Goal: Information Seeking & Learning: Learn about a topic

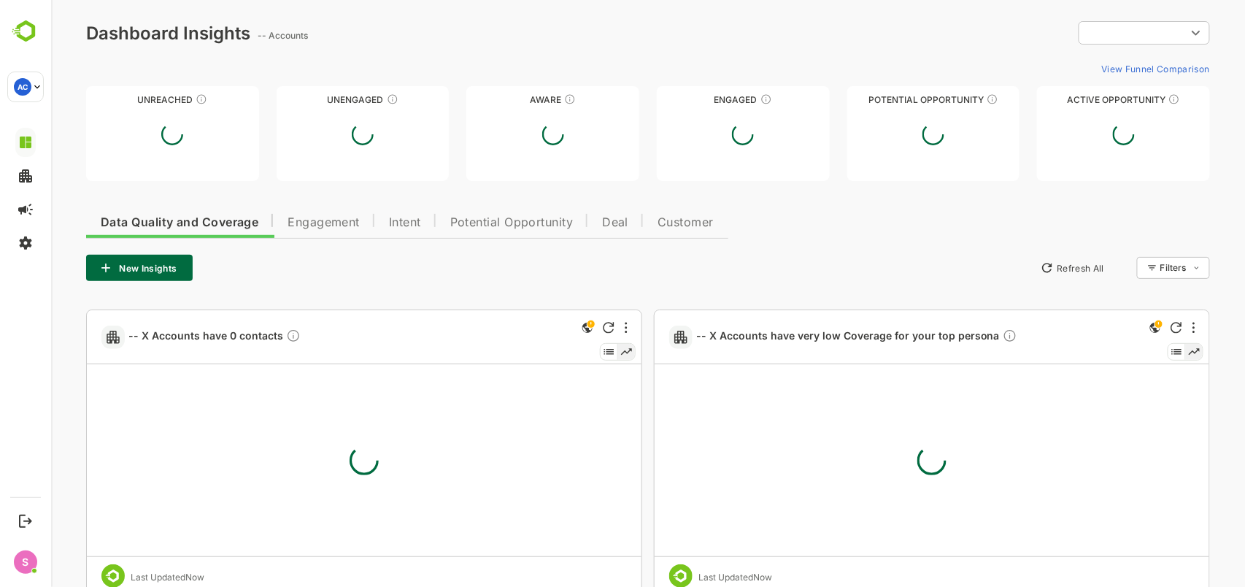
type input "**********"
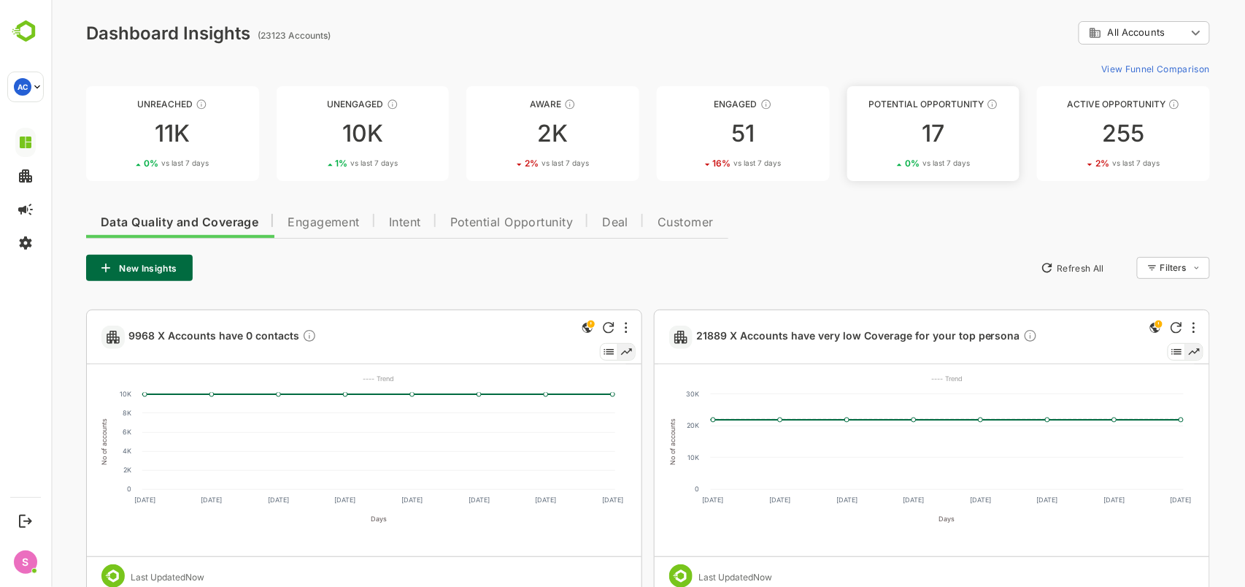
click at [899, 139] on div "17" at bounding box center [933, 133] width 173 height 23
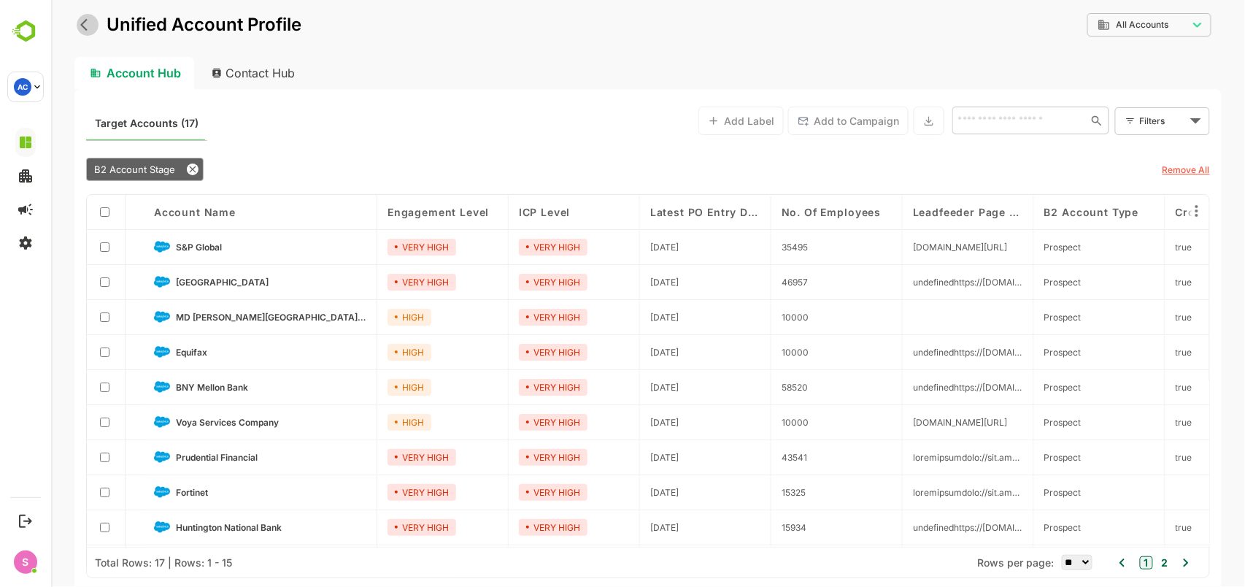
click at [83, 18] on icon "back" at bounding box center [87, 25] width 15 height 15
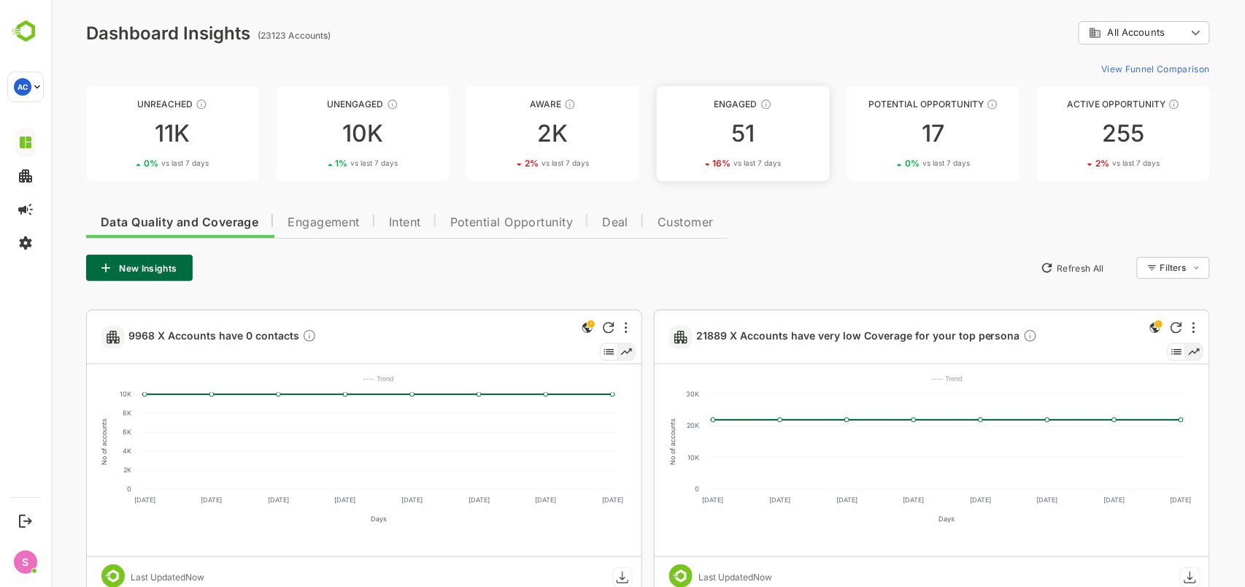
click at [740, 140] on div "51" at bounding box center [742, 133] width 173 height 23
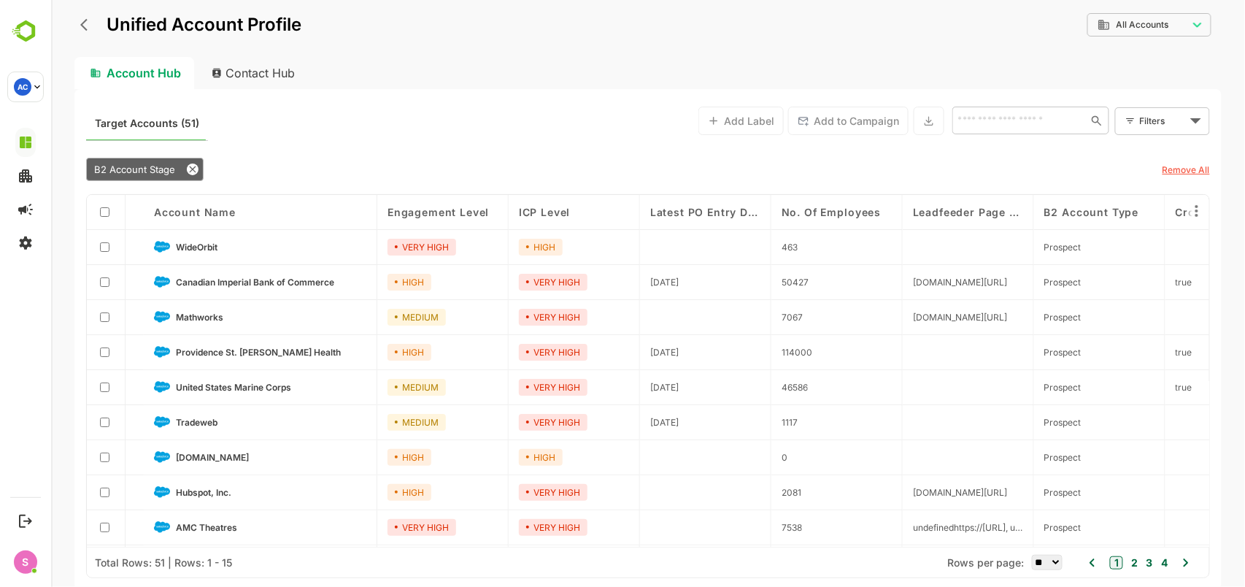
click at [237, 66] on div "Contact Hub" at bounding box center [253, 73] width 108 height 32
type input "**********"
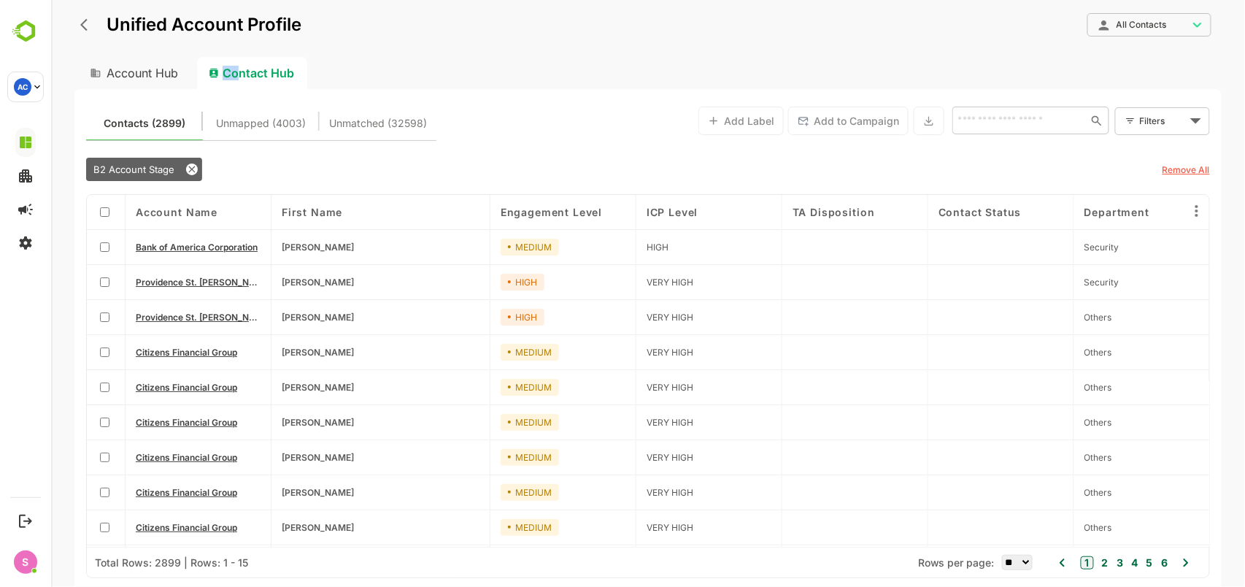
click at [307, 210] on span "First Name" at bounding box center [311, 212] width 61 height 12
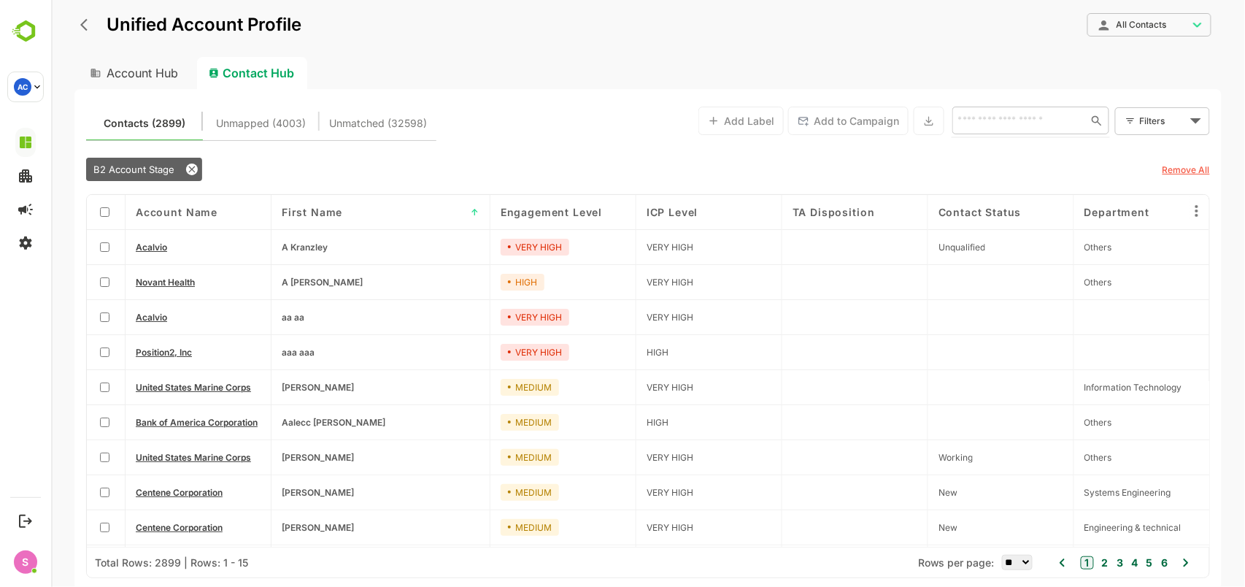
click at [1064, 119] on input "text" at bounding box center [1016, 121] width 126 height 18
type input "*****"
click at [323, 207] on span "First Name" at bounding box center [311, 212] width 61 height 12
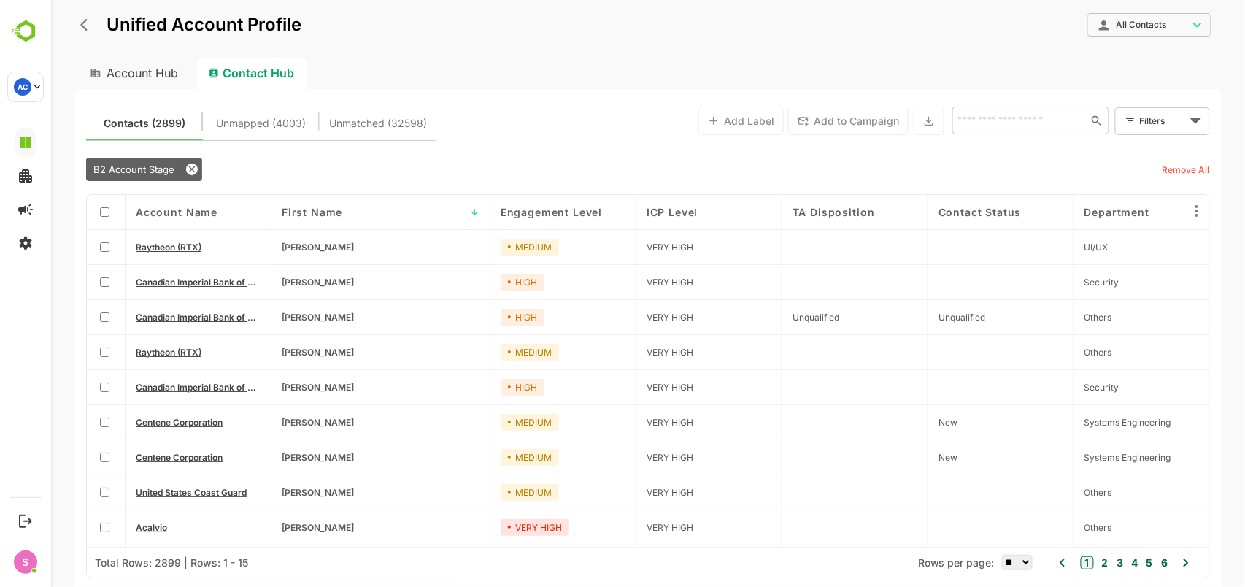
scroll to position [211, 0]
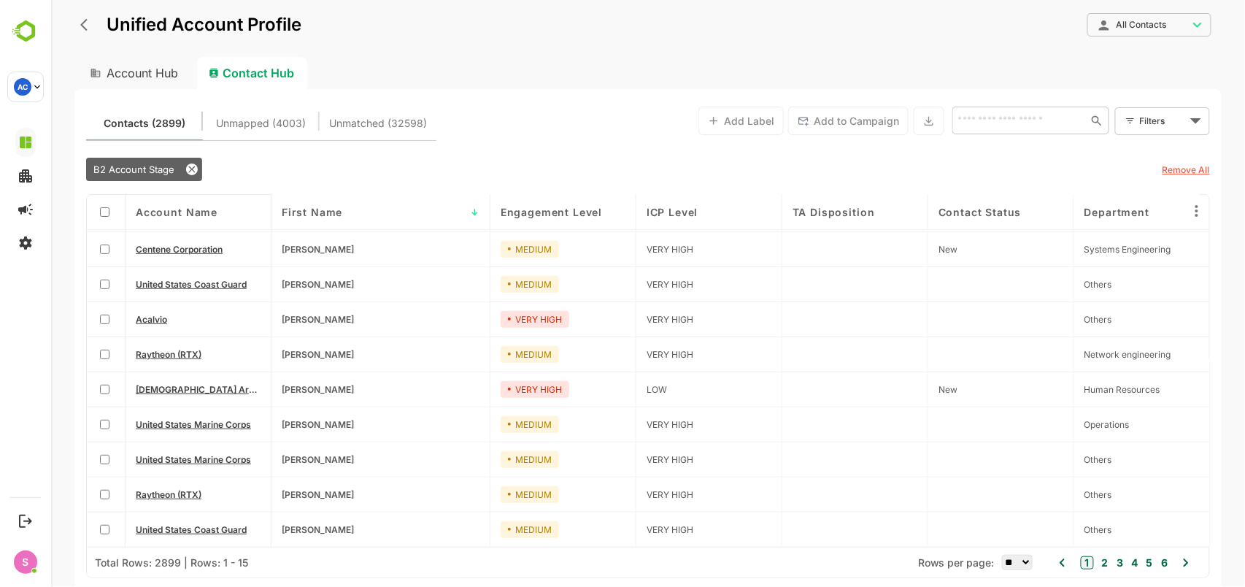
click at [318, 211] on span "First Name" at bounding box center [311, 212] width 61 height 12
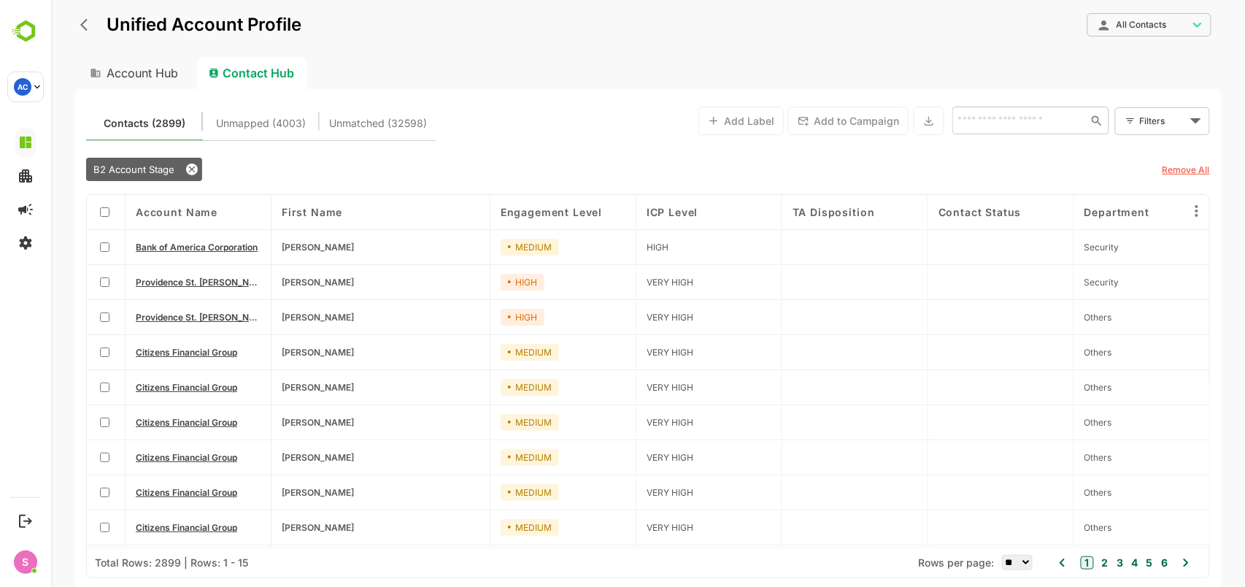
click at [318, 211] on span "First Name" at bounding box center [311, 212] width 61 height 12
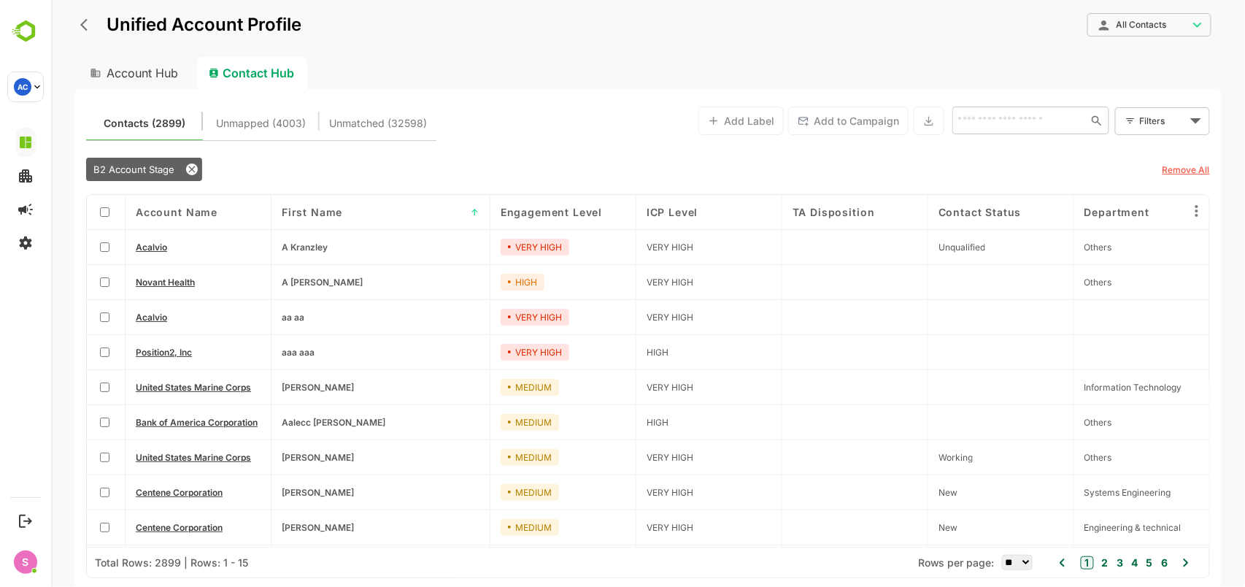
click at [332, 207] on span "First Name" at bounding box center [311, 212] width 61 height 12
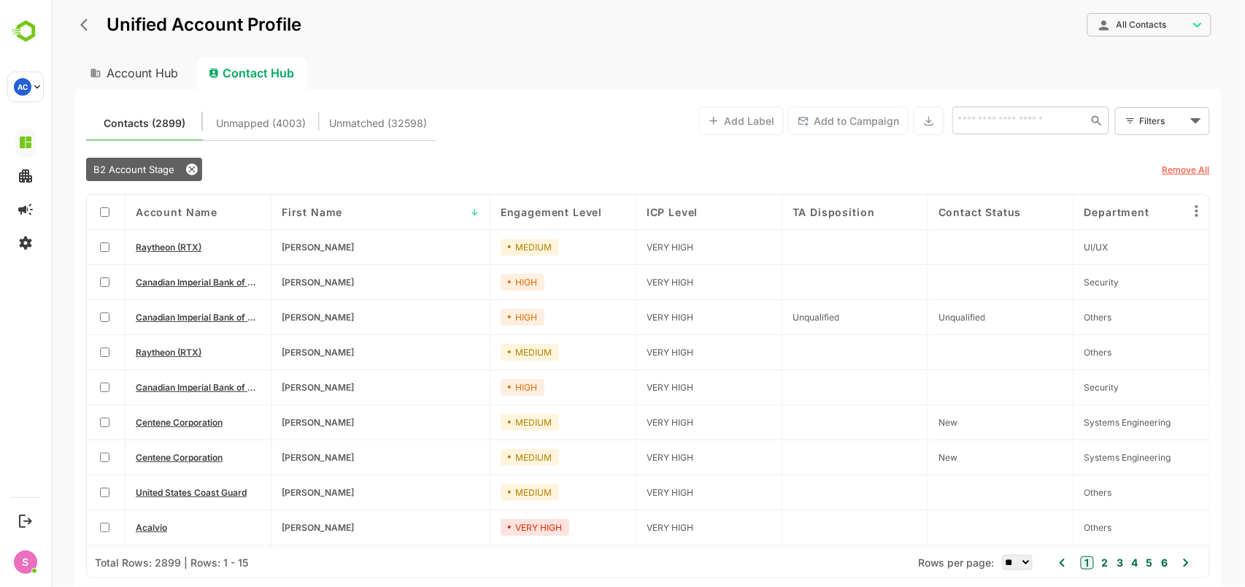
scroll to position [211, 0]
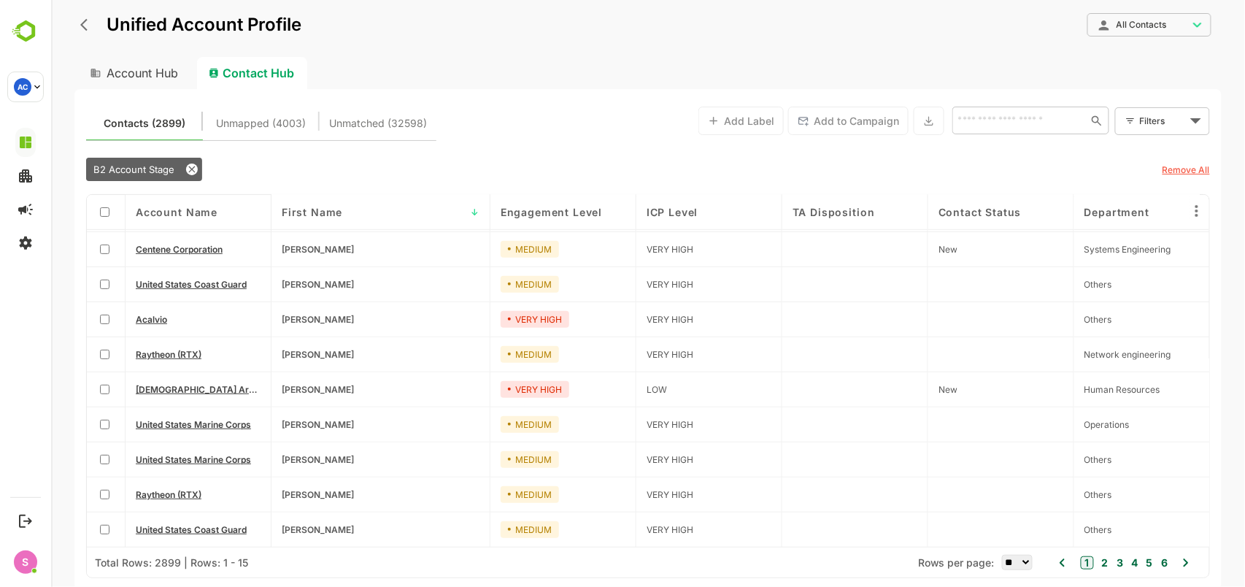
click at [1015, 567] on select "** ** ** *** *** ****" at bounding box center [1017, 562] width 31 height 15
select select "****"
click at [1002, 555] on select "** ** ** *** *** ****" at bounding box center [1017, 562] width 31 height 15
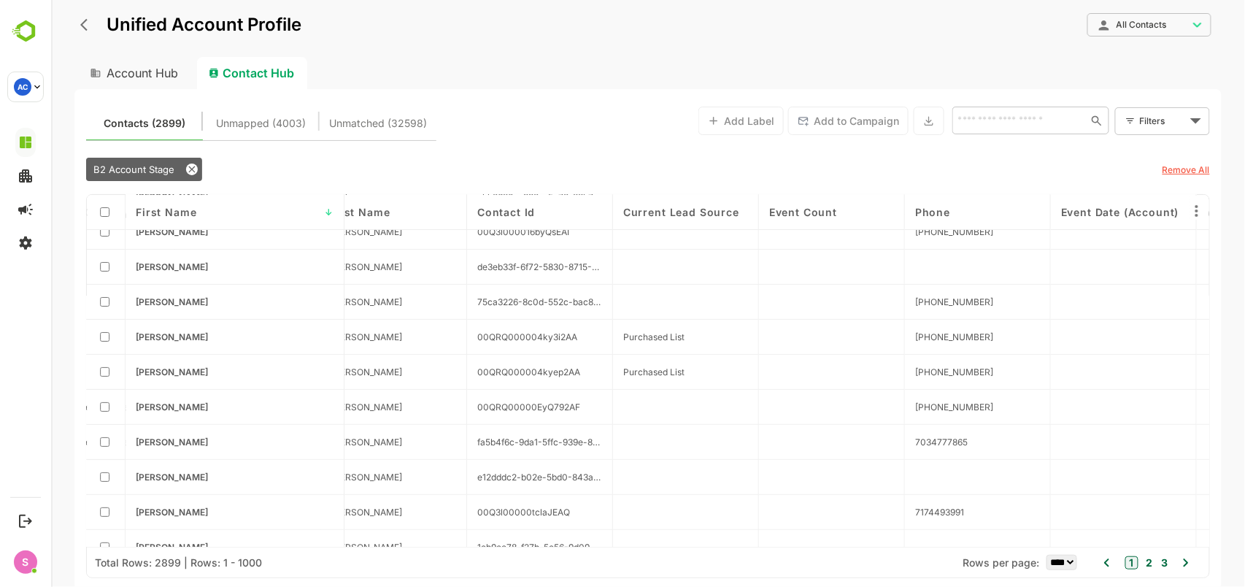
scroll to position [543, 3528]
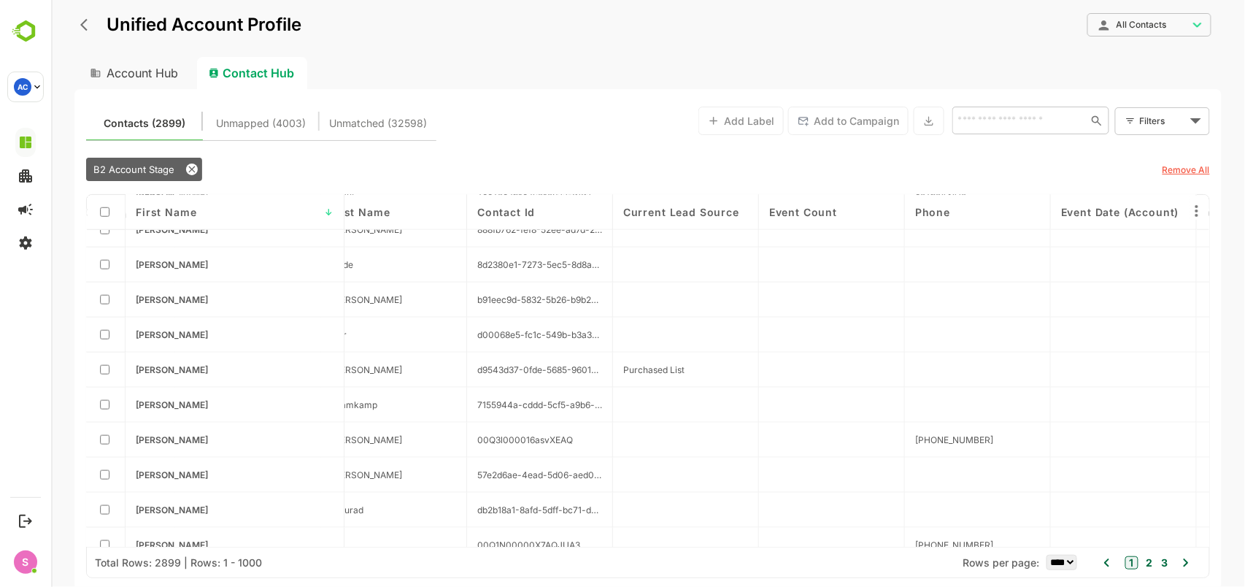
drag, startPoint x: 750, startPoint y: 547, endPoint x: 437, endPoint y: 572, distance: 314.2
click at [437, 572] on div "Total Rows: 2899 | Rows: 1 - 1000 Rows per page: ** ** ** *** *** **** 1 2 3" at bounding box center [647, 562] width 1123 height 31
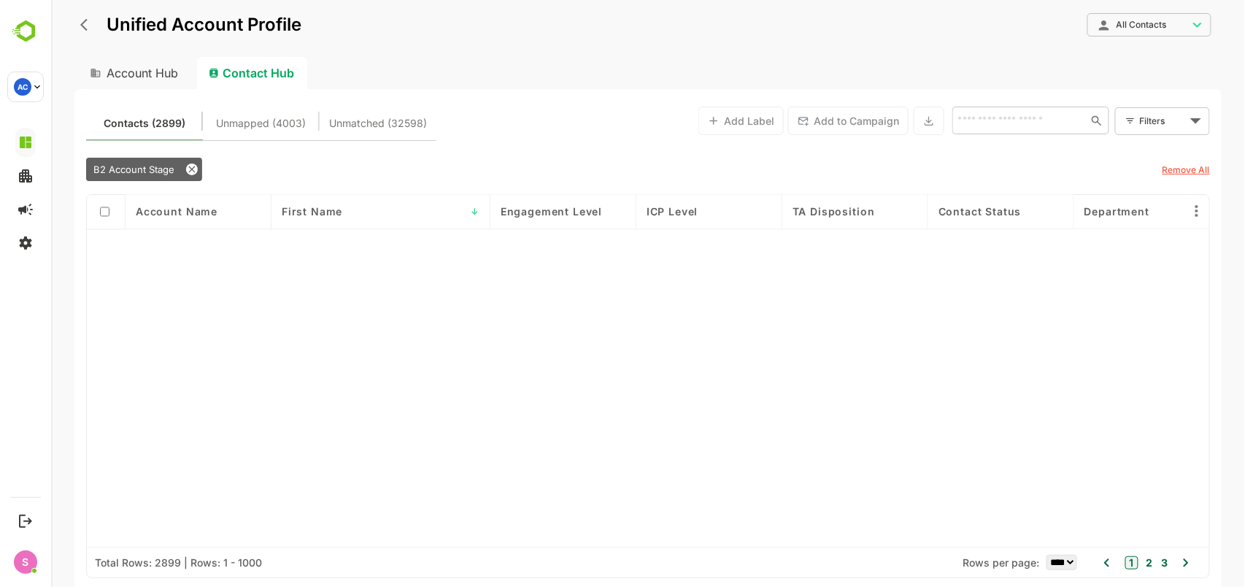
scroll to position [10132, 0]
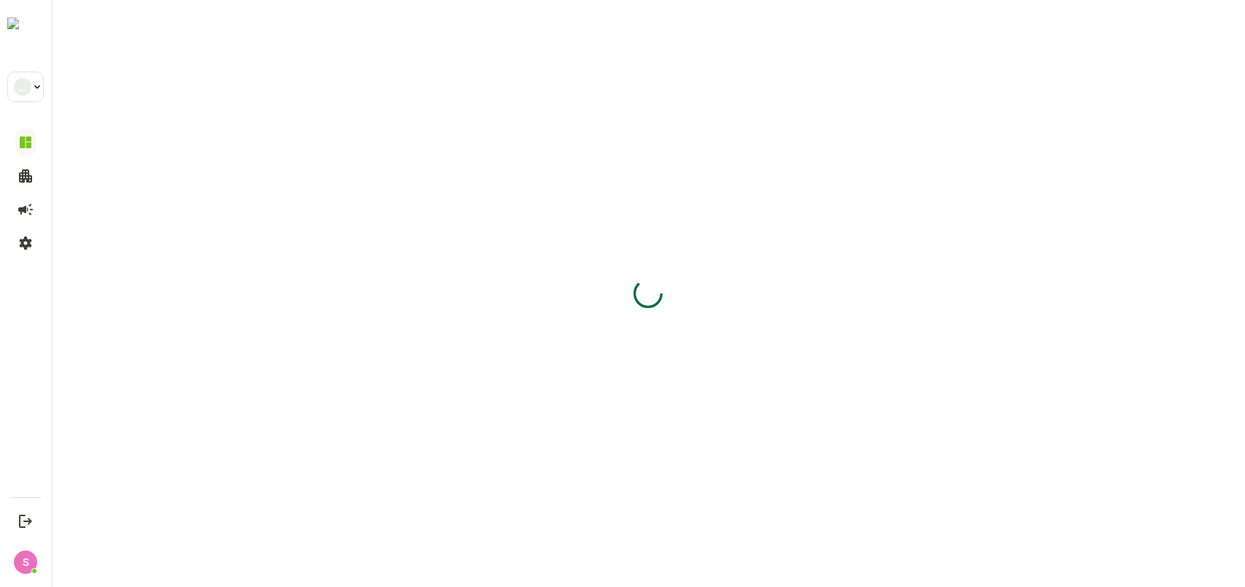
click at [284, 123] on div at bounding box center [648, 293] width 1194 height 587
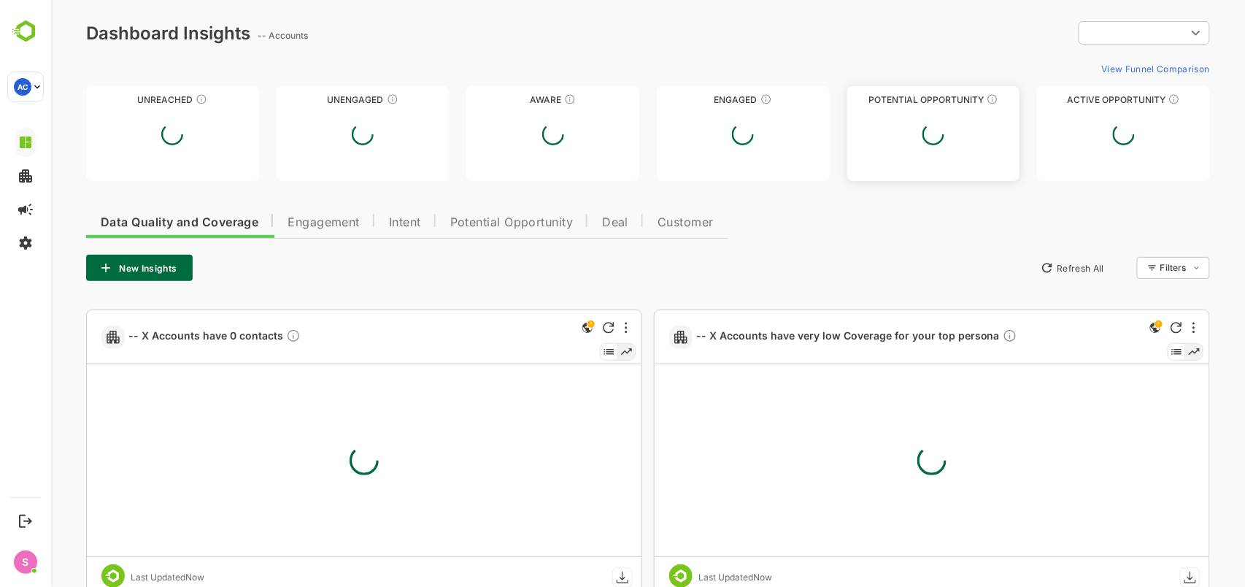
type input "**********"
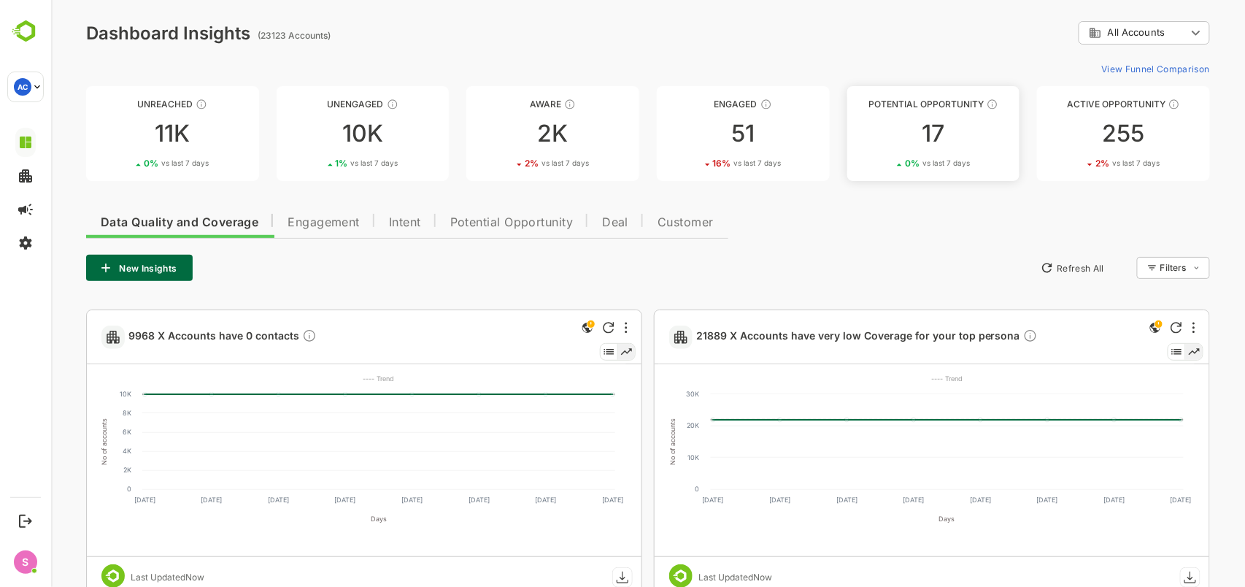
click at [923, 135] on div "17" at bounding box center [933, 133] width 173 height 23
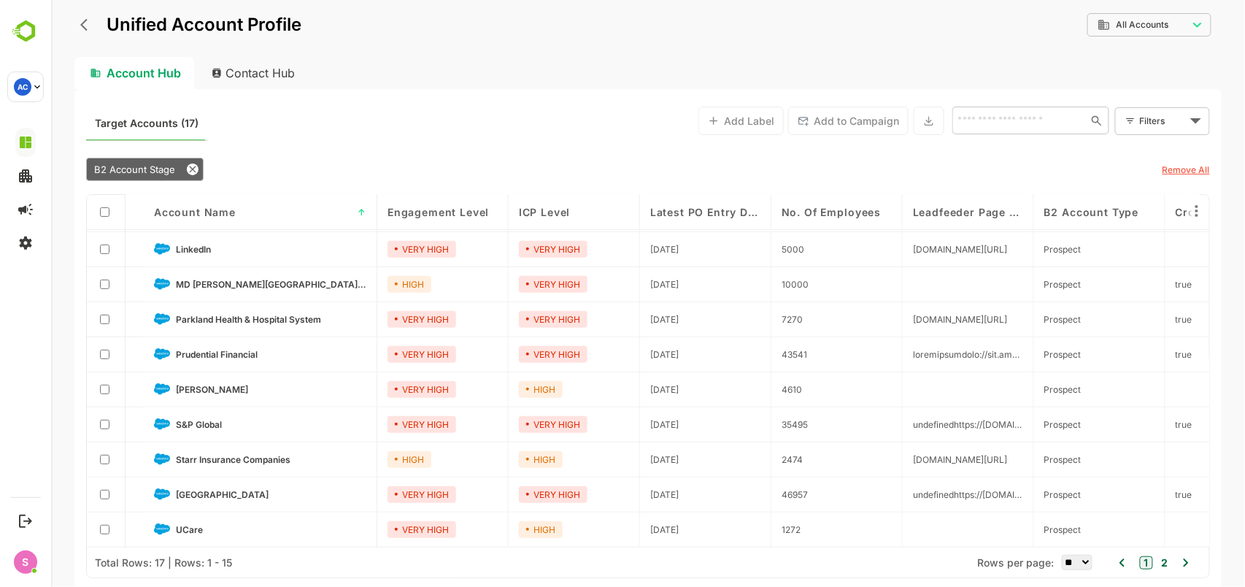
scroll to position [211, 0]
click at [197, 218] on div "Account Name ↑" at bounding box center [260, 212] width 234 height 35
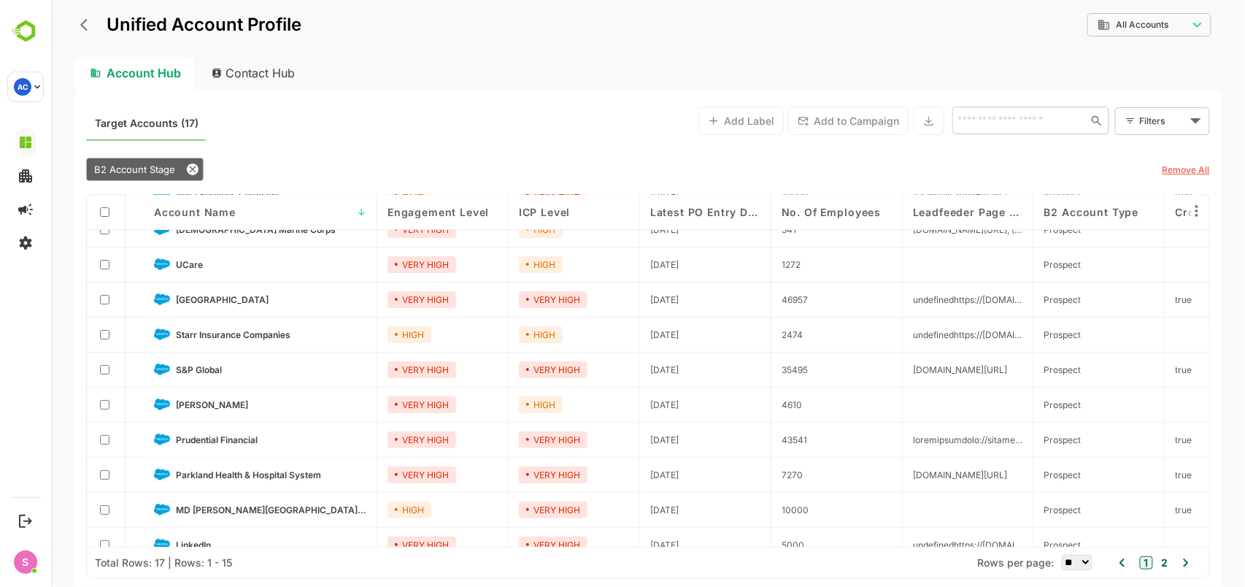
scroll to position [0, 0]
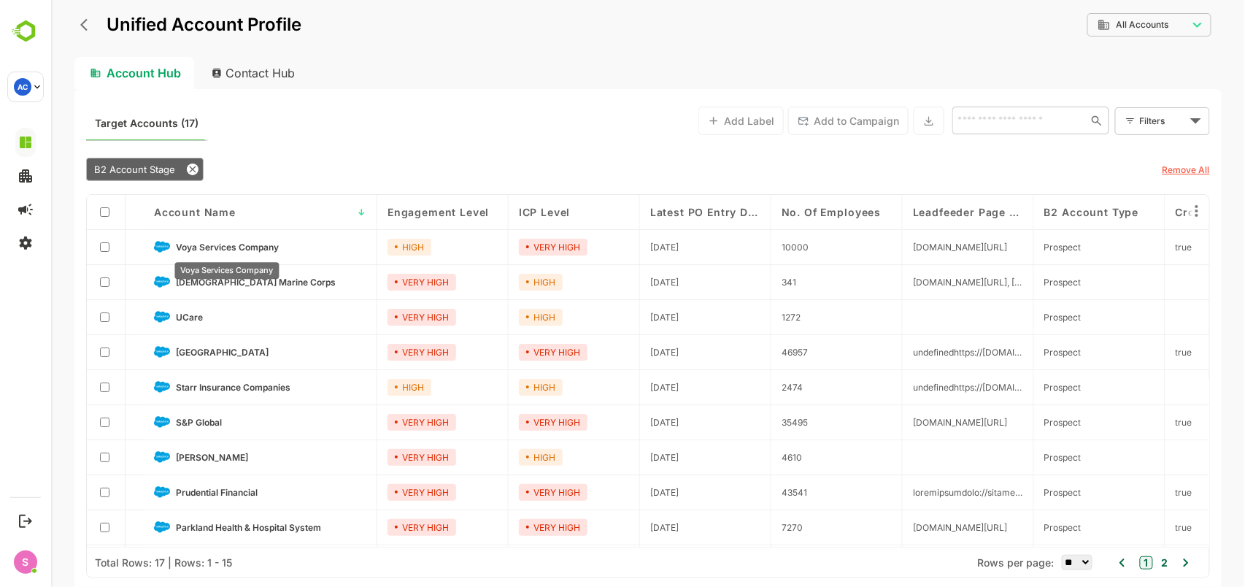
click at [241, 243] on span "Voya Services Company" at bounding box center [226, 247] width 103 height 11
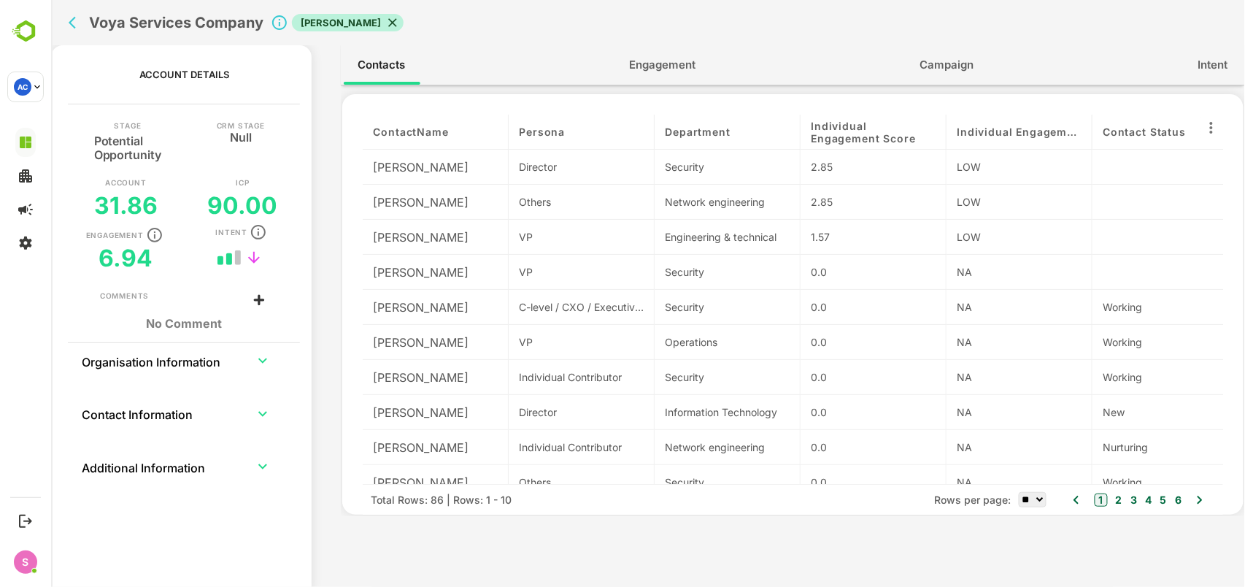
click at [656, 64] on span "Engagement" at bounding box center [662, 64] width 66 height 19
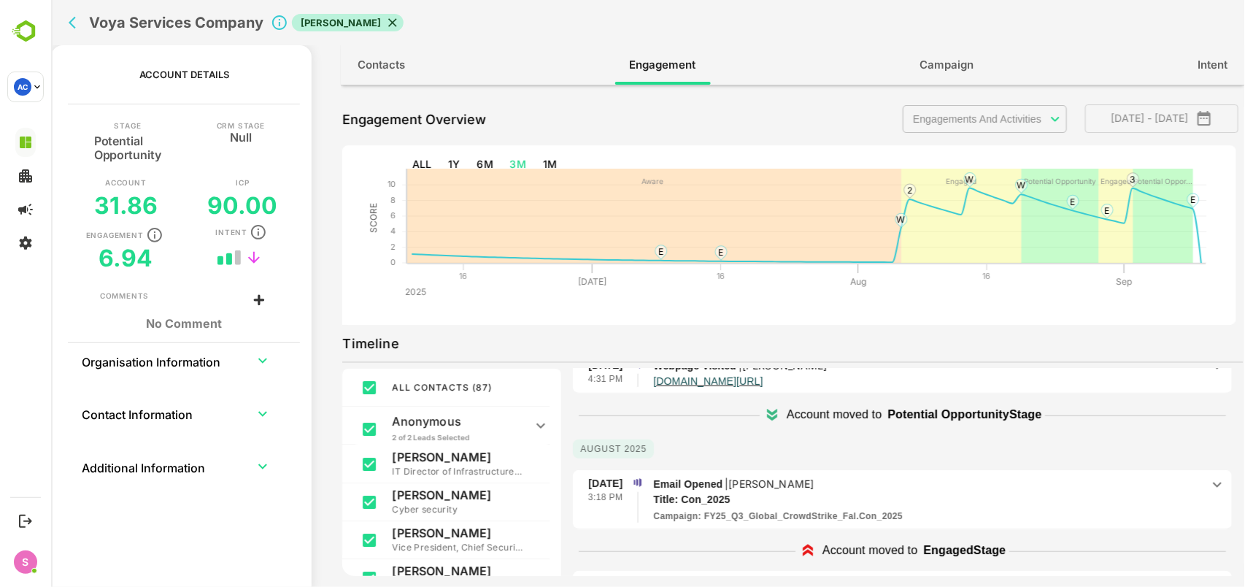
scroll to position [486, 0]
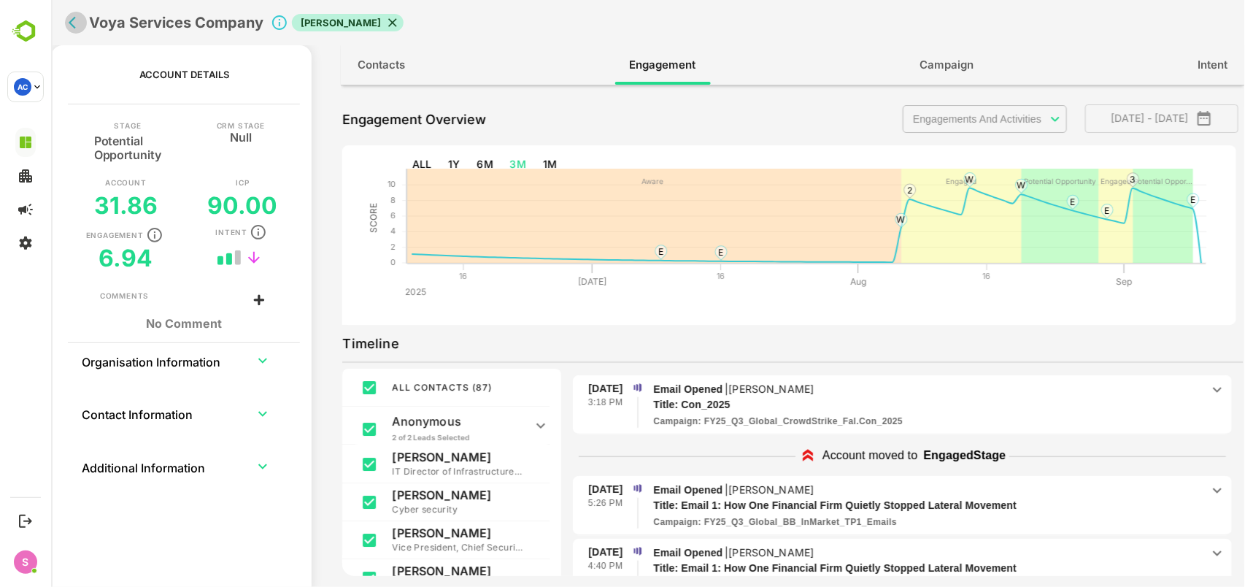
click at [74, 20] on icon "back" at bounding box center [75, 22] width 15 height 15
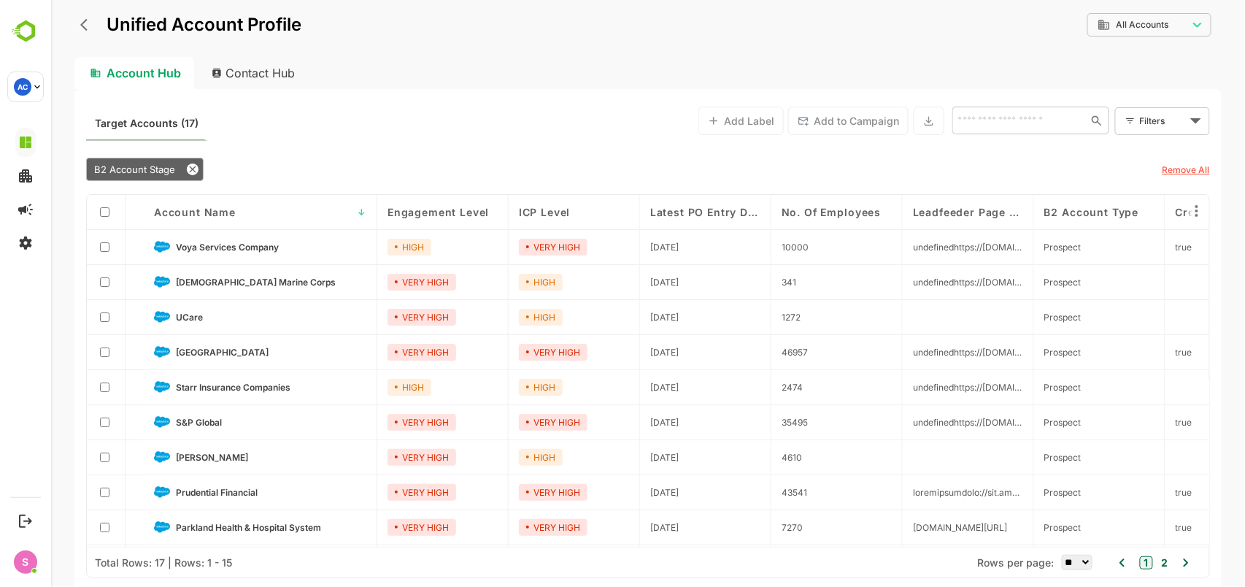
click at [449, 210] on span "Engagement Level" at bounding box center [437, 212] width 101 height 12
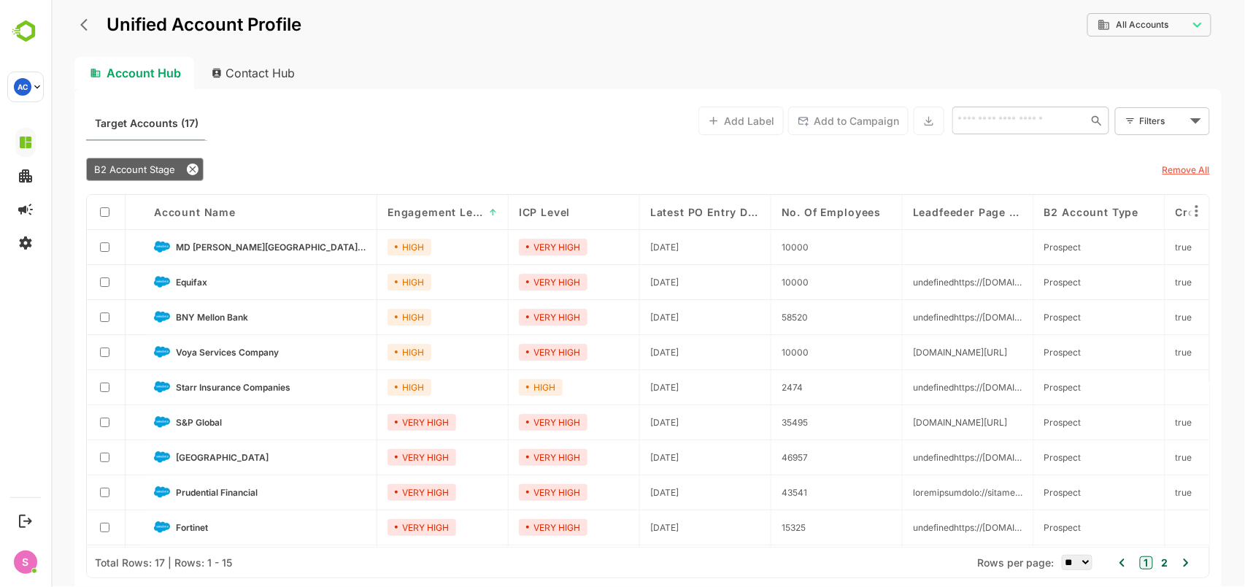
click at [449, 210] on span "Engagement Level" at bounding box center [435, 212] width 96 height 12
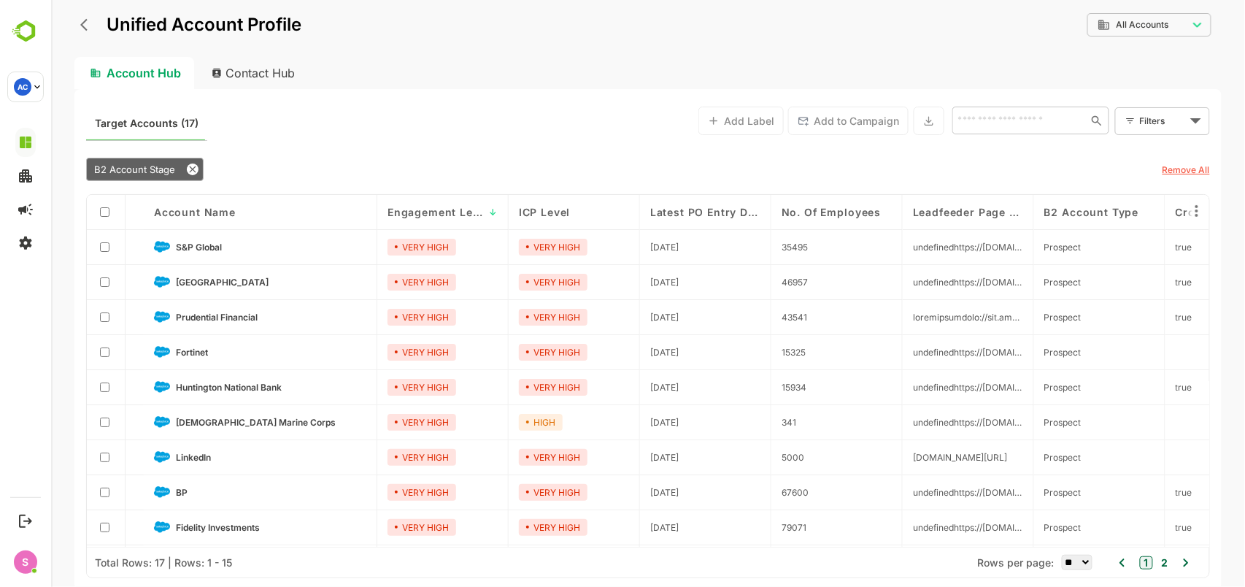
click at [196, 240] on link "S&P Global" at bounding box center [270, 247] width 191 height 16
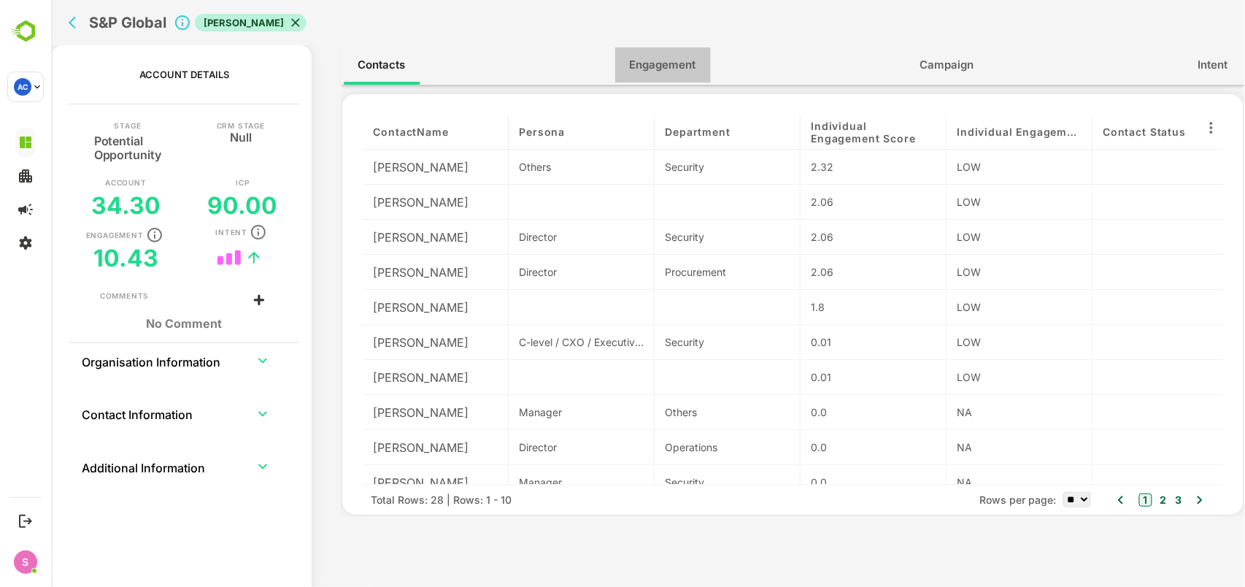
click at [676, 68] on span "Engagement" at bounding box center [662, 64] width 66 height 19
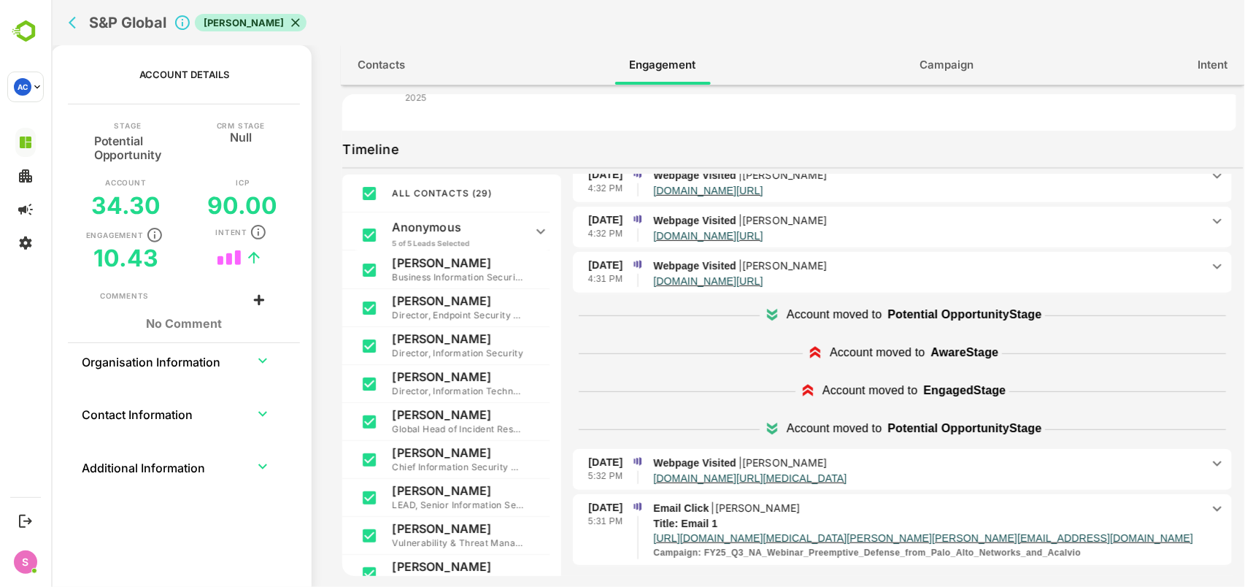
scroll to position [0, 0]
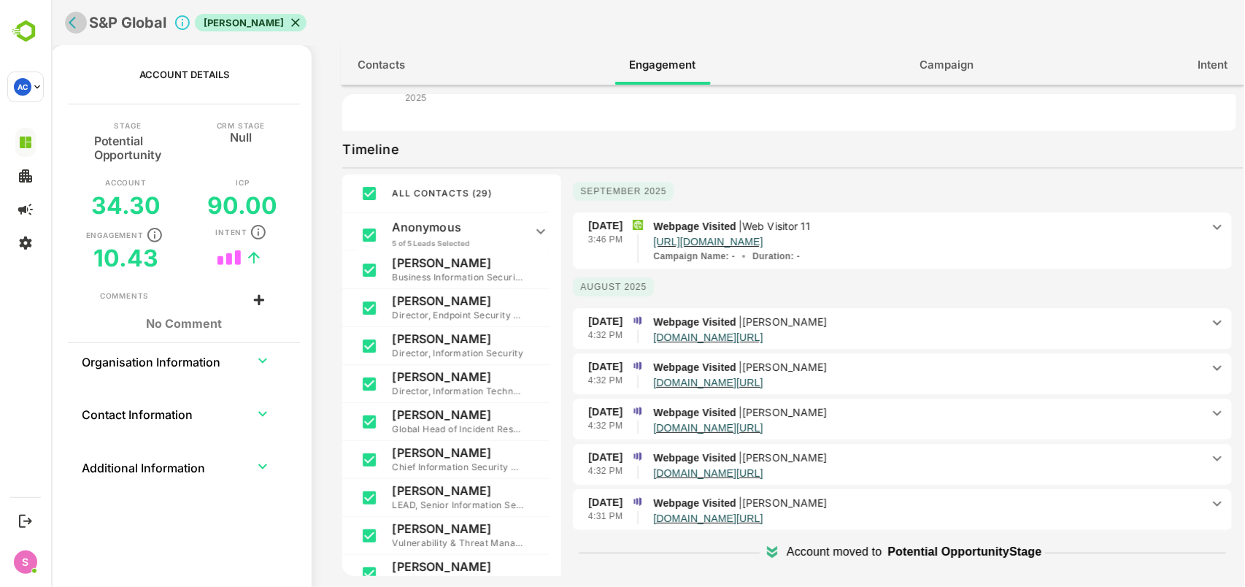
click at [72, 24] on icon "back" at bounding box center [71, 23] width 7 height 12
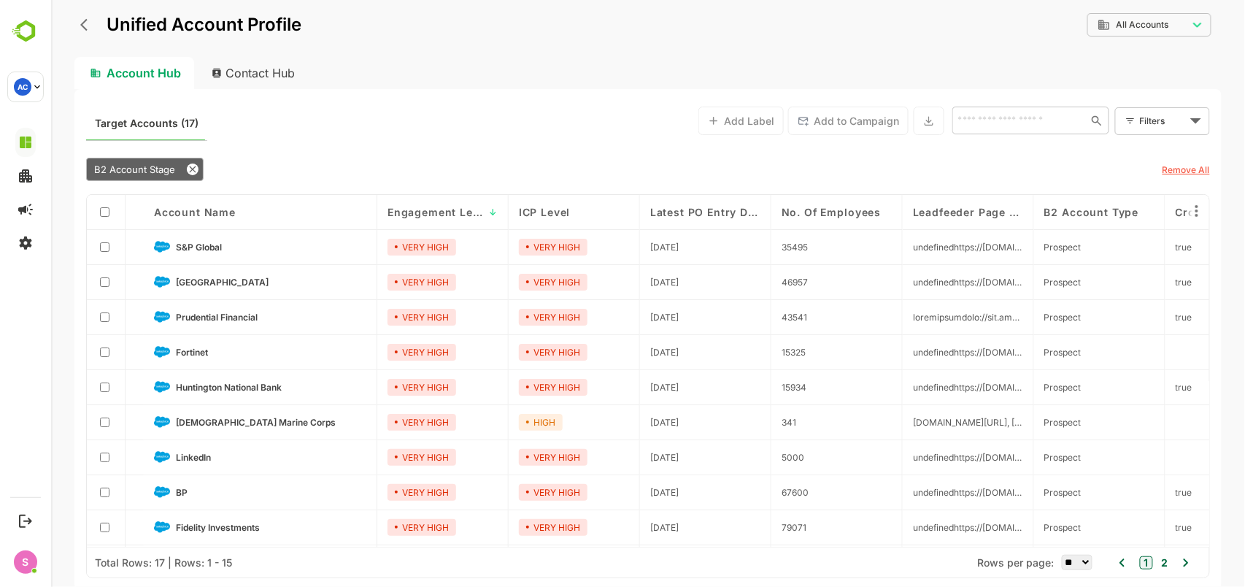
scroll to position [97, 0]
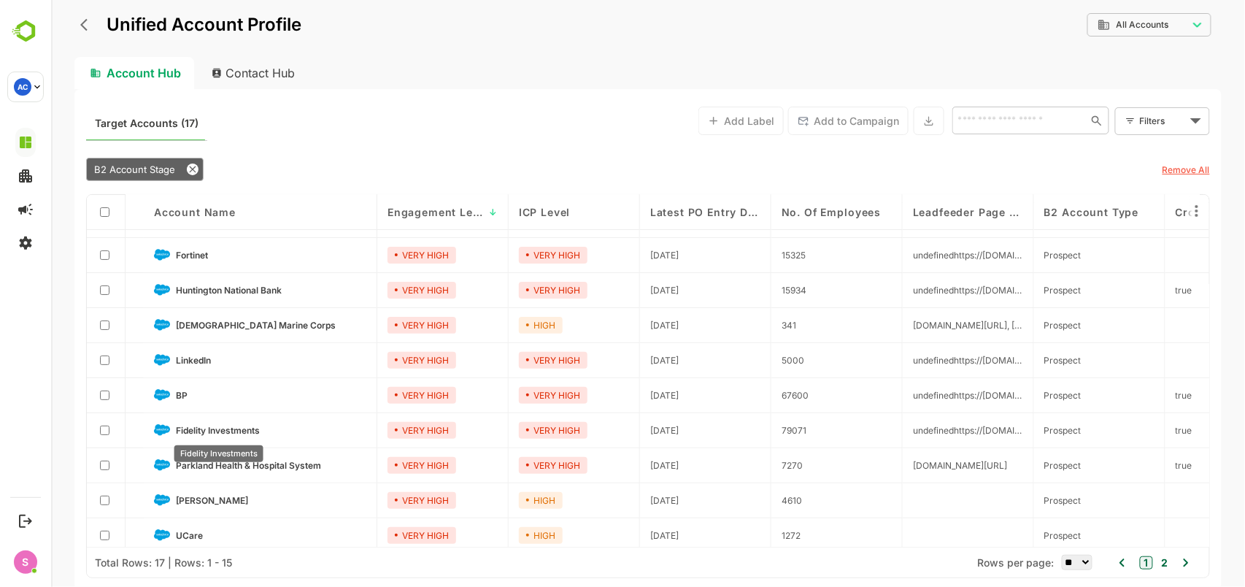
click at [215, 427] on span "Fidelity Investments" at bounding box center [217, 430] width 84 height 11
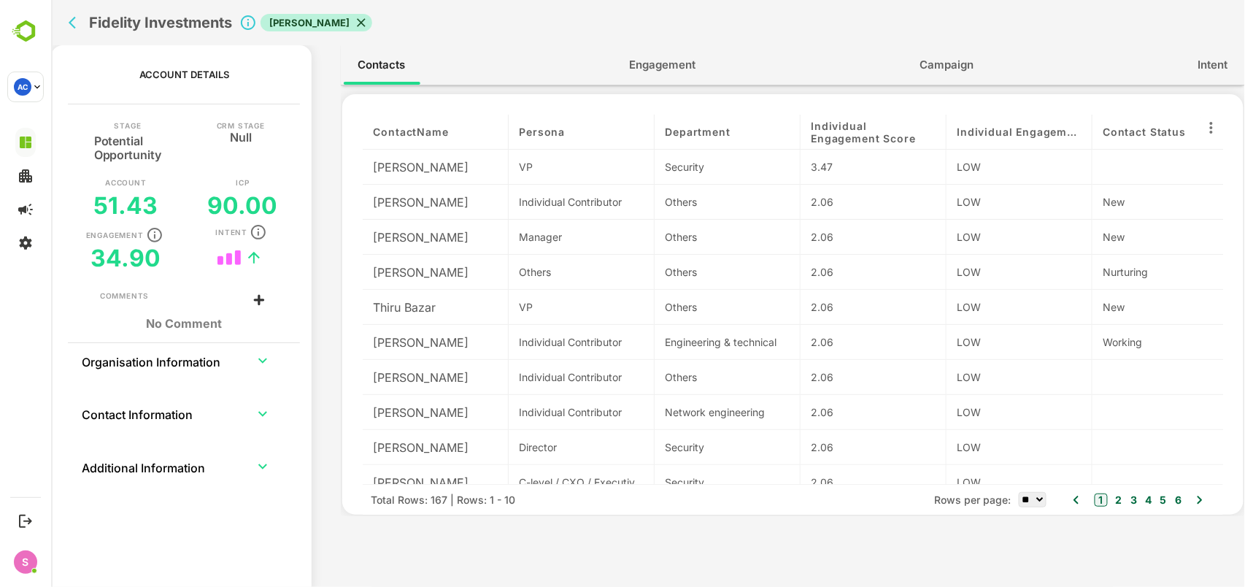
click at [653, 63] on span "Engagement" at bounding box center [662, 64] width 66 height 19
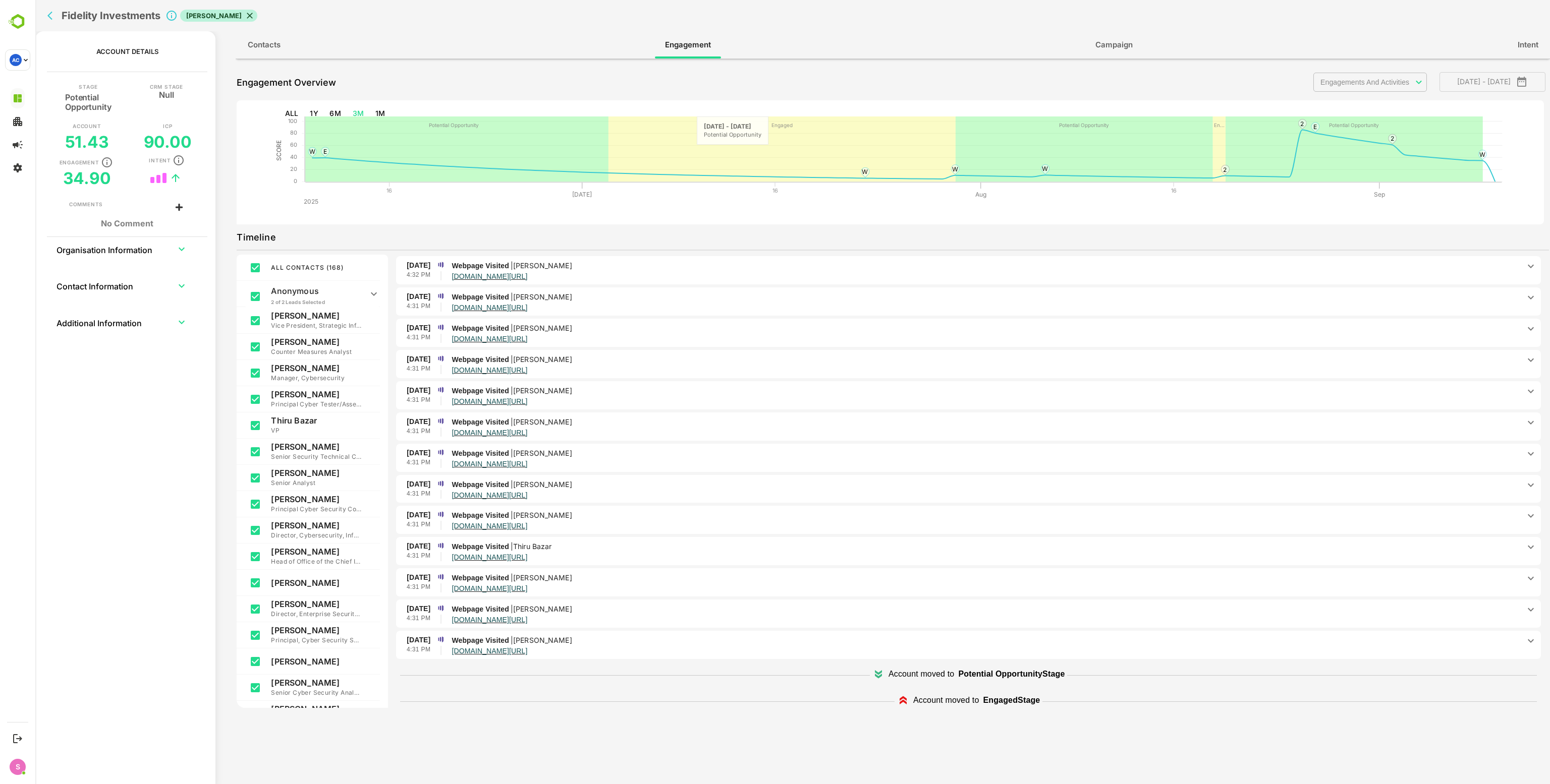
scroll to position [706, 0]
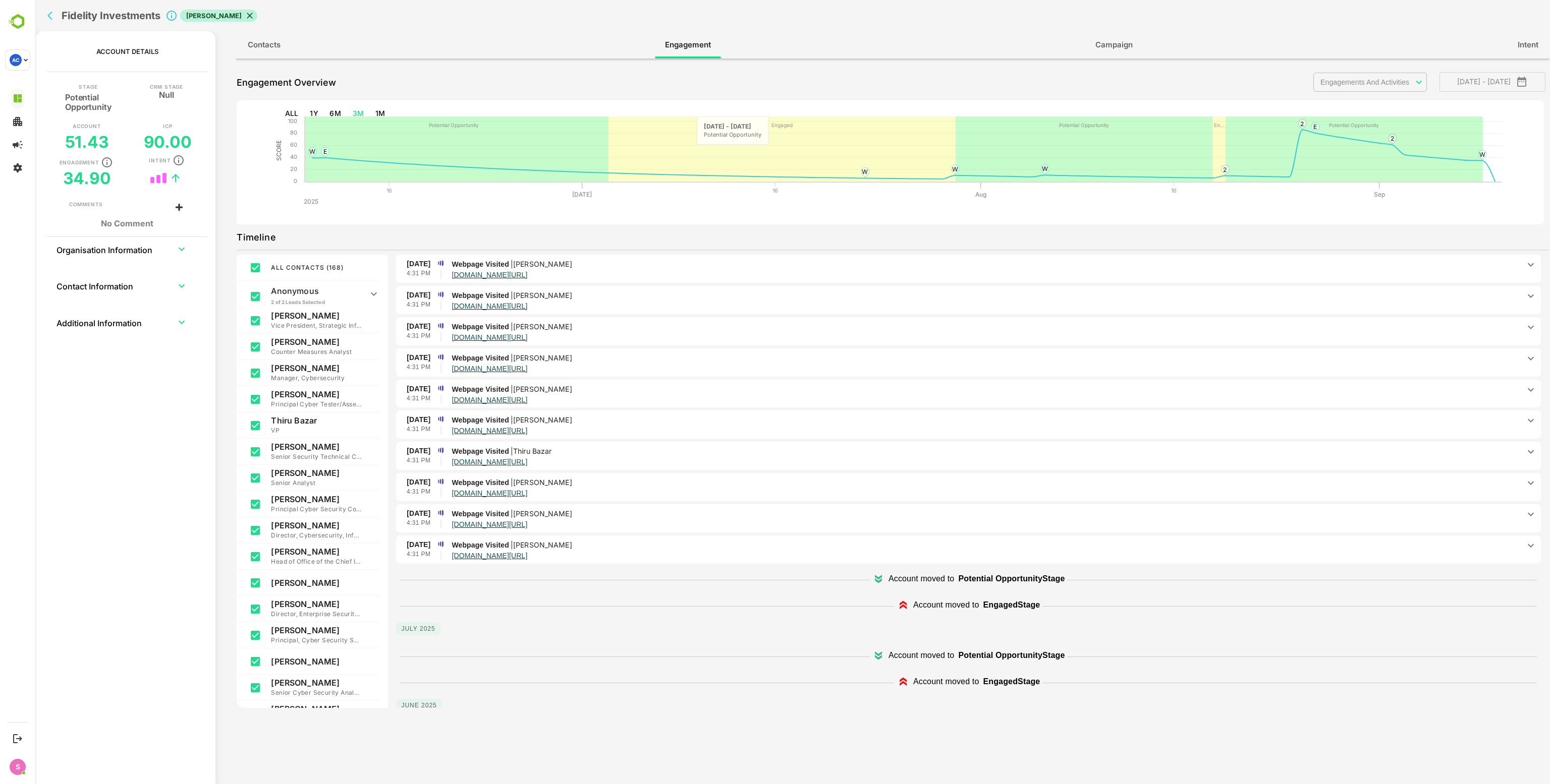
click at [316, 327] on p "Vice President, Strategic Information Security Officer - Workplace Investment" at bounding box center [316, 325] width 91 height 10
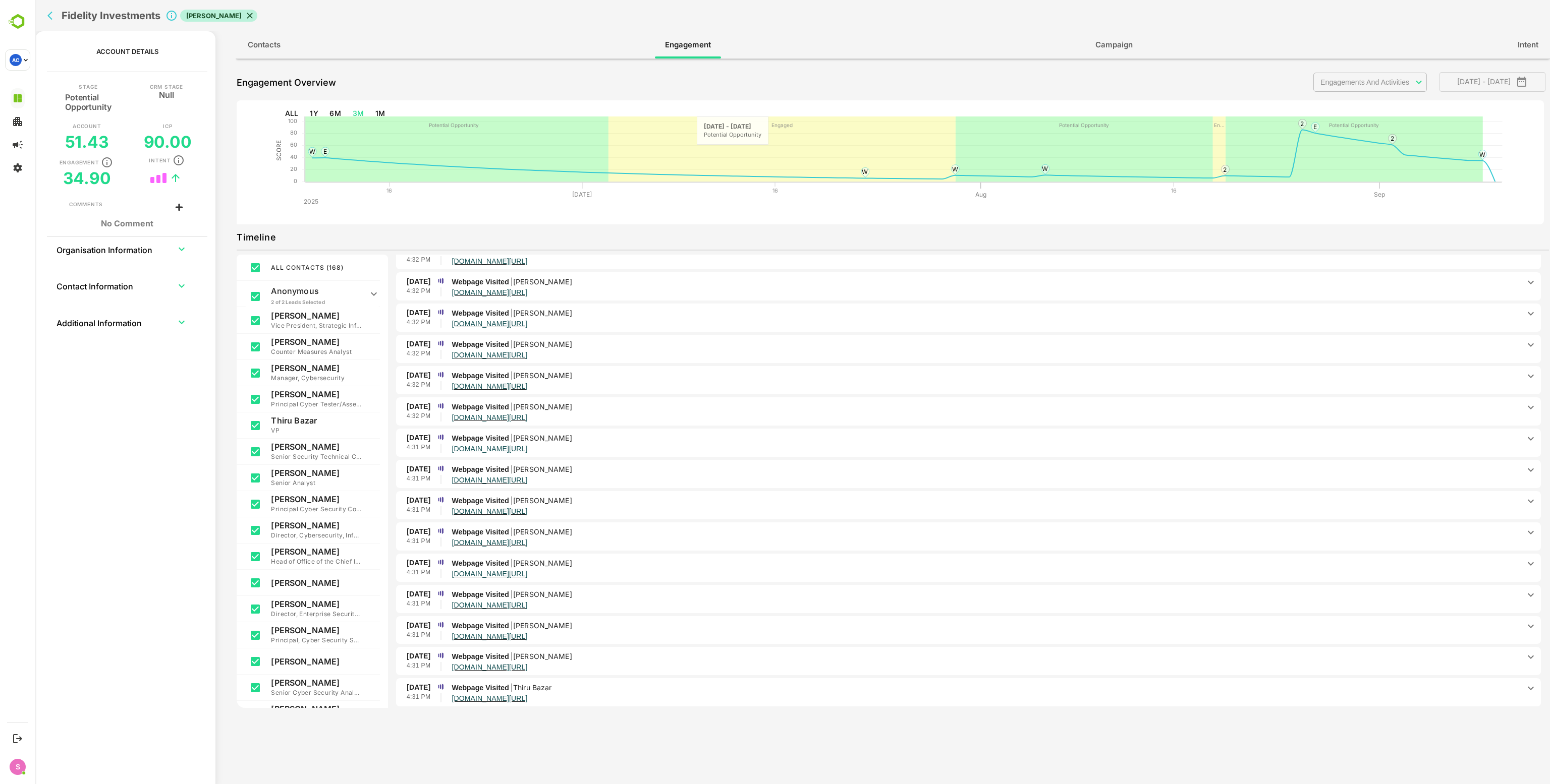
scroll to position [504, 0]
click at [48, 12] on icon "back" at bounding box center [53, 15] width 10 height 10
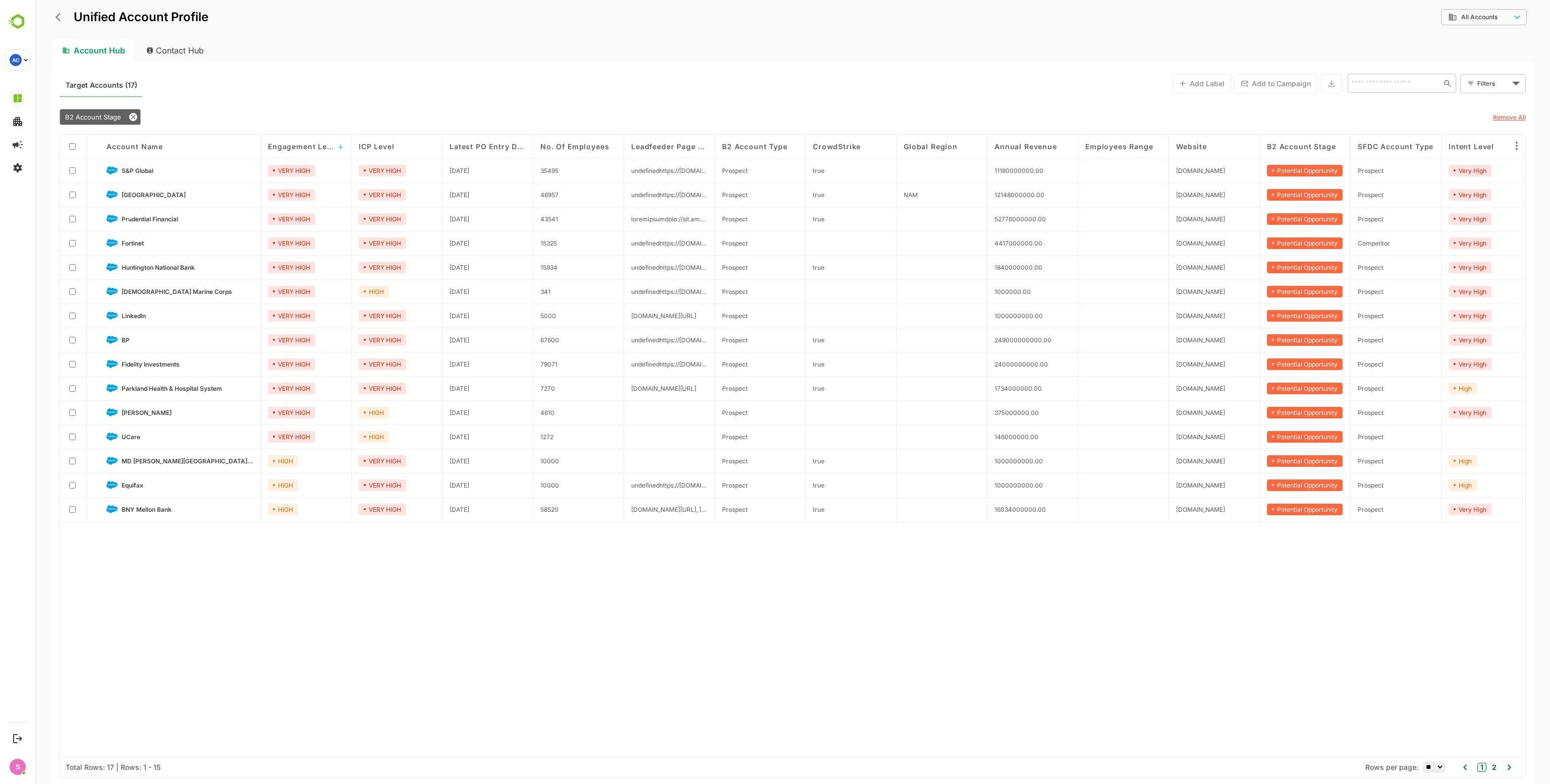
click at [152, 140] on div "Account Name" at bounding box center [180, 146] width 162 height 24
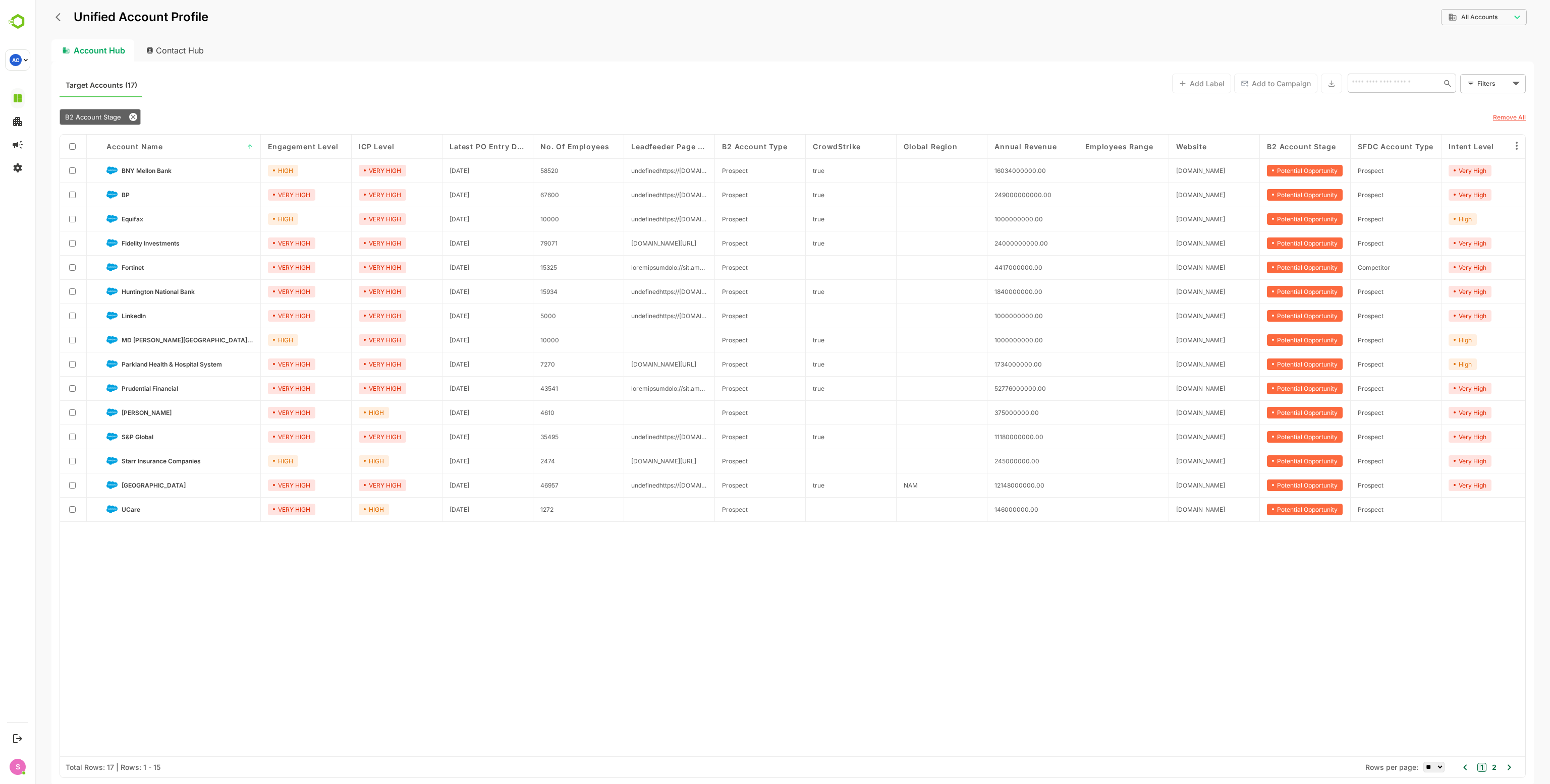
click at [147, 216] on link "Equifax" at bounding box center [187, 219] width 132 height 11
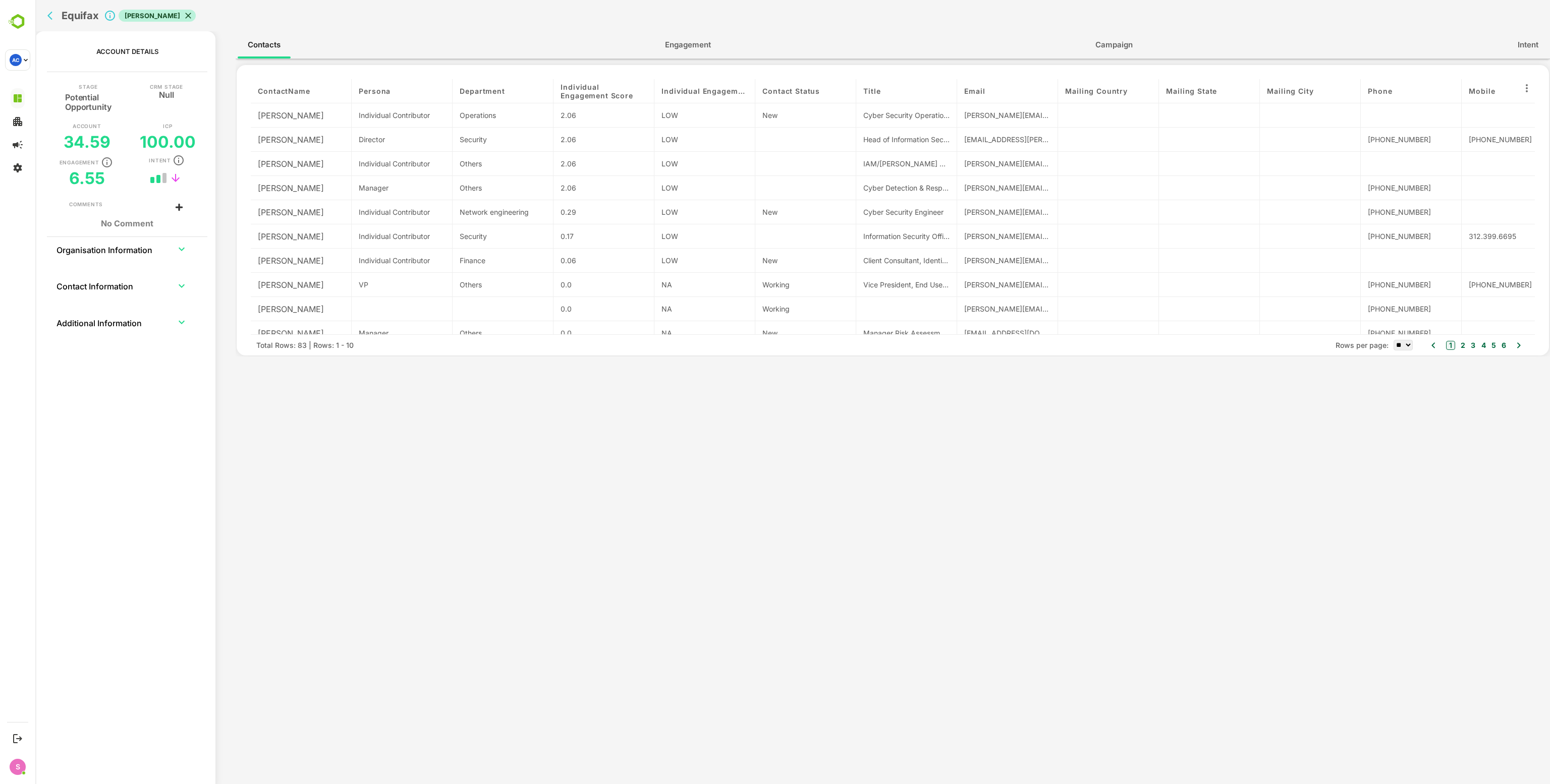
click at [669, 50] on span "Engagement" at bounding box center [688, 44] width 46 height 13
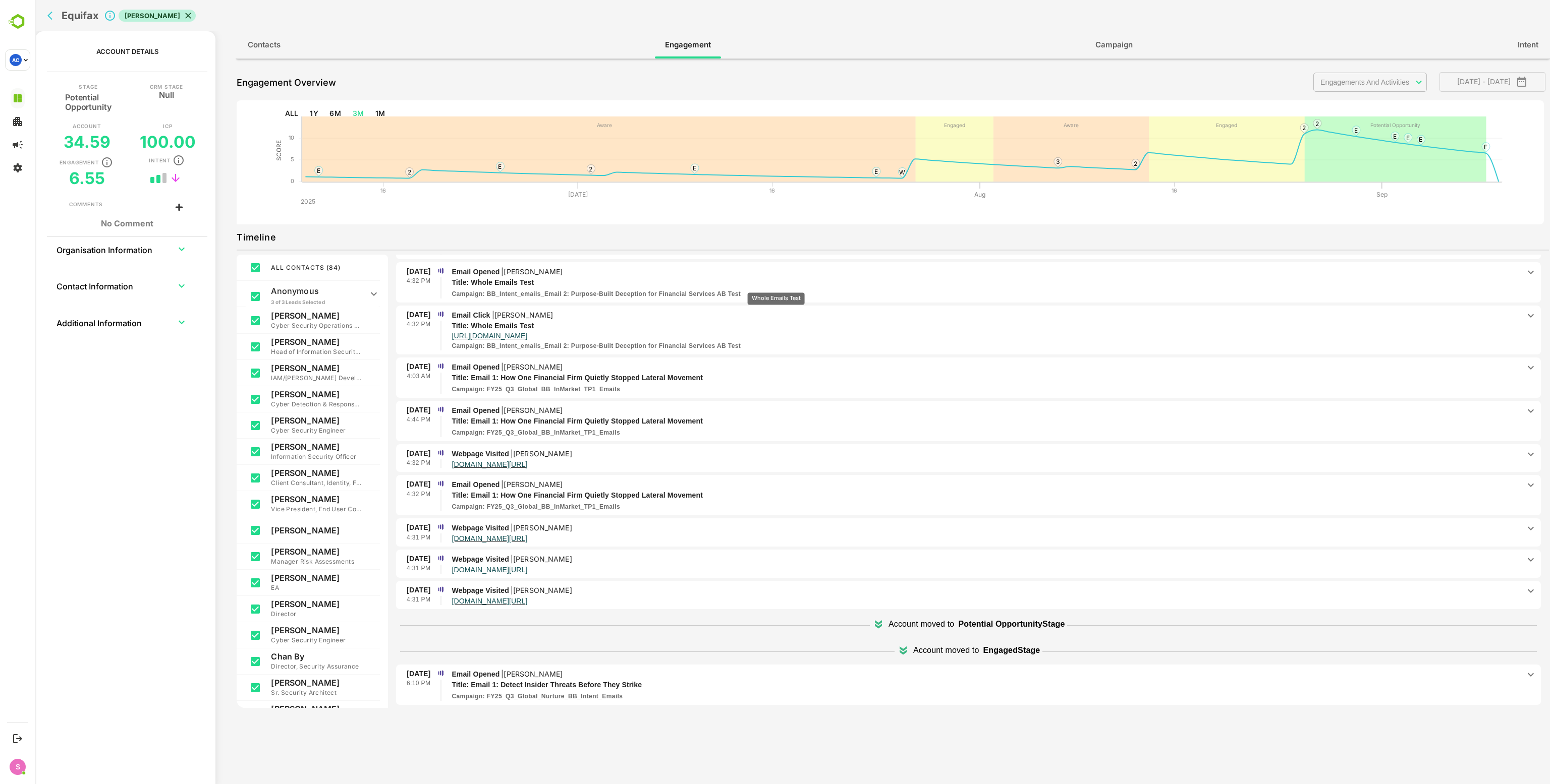
scroll to position [1109, 0]
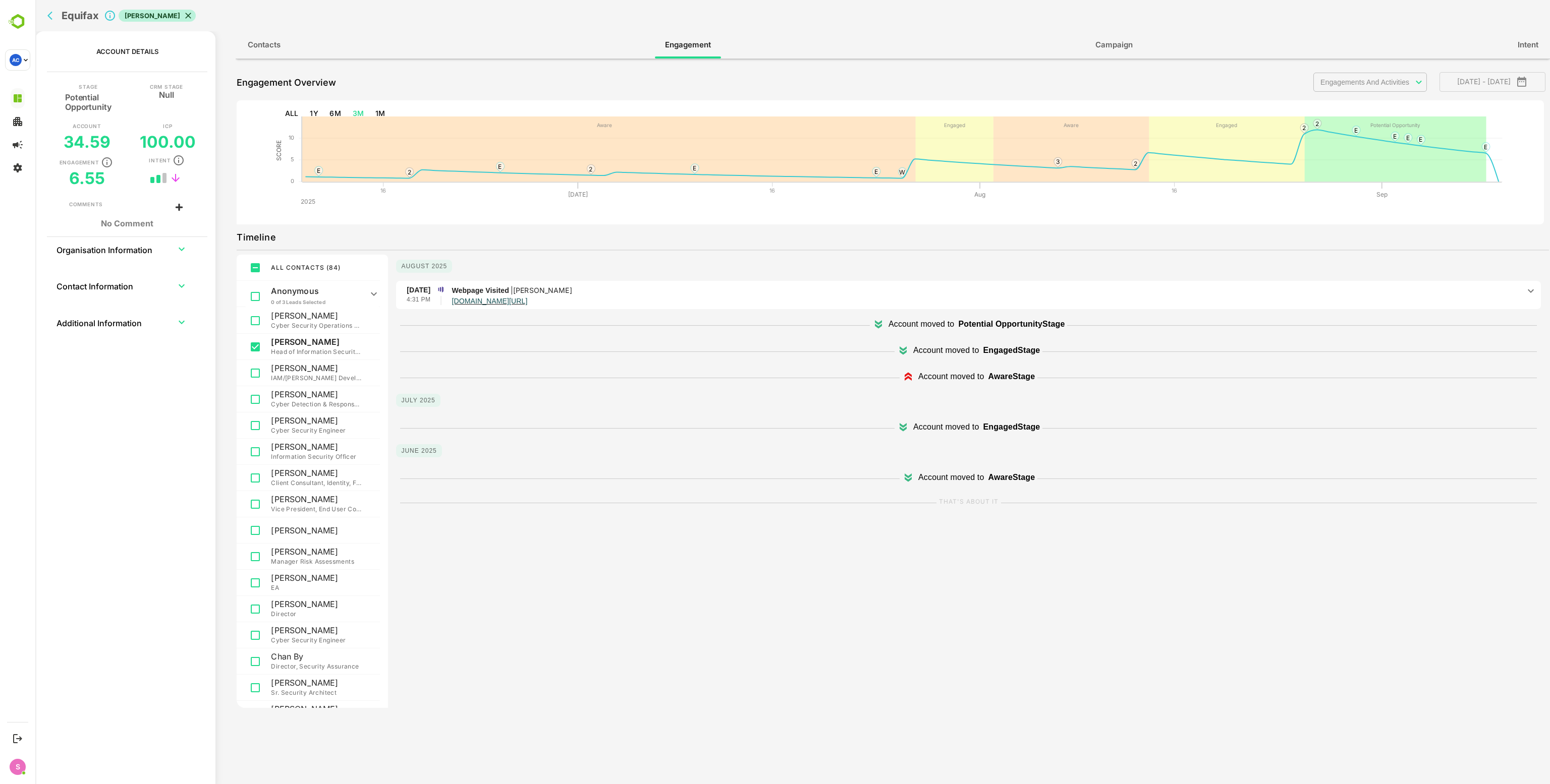
click at [44, 21] on div "Equifax ABM Finserv" at bounding box center [458, 15] width 829 height 31
click at [51, 10] on icon "back" at bounding box center [53, 15] width 10 height 10
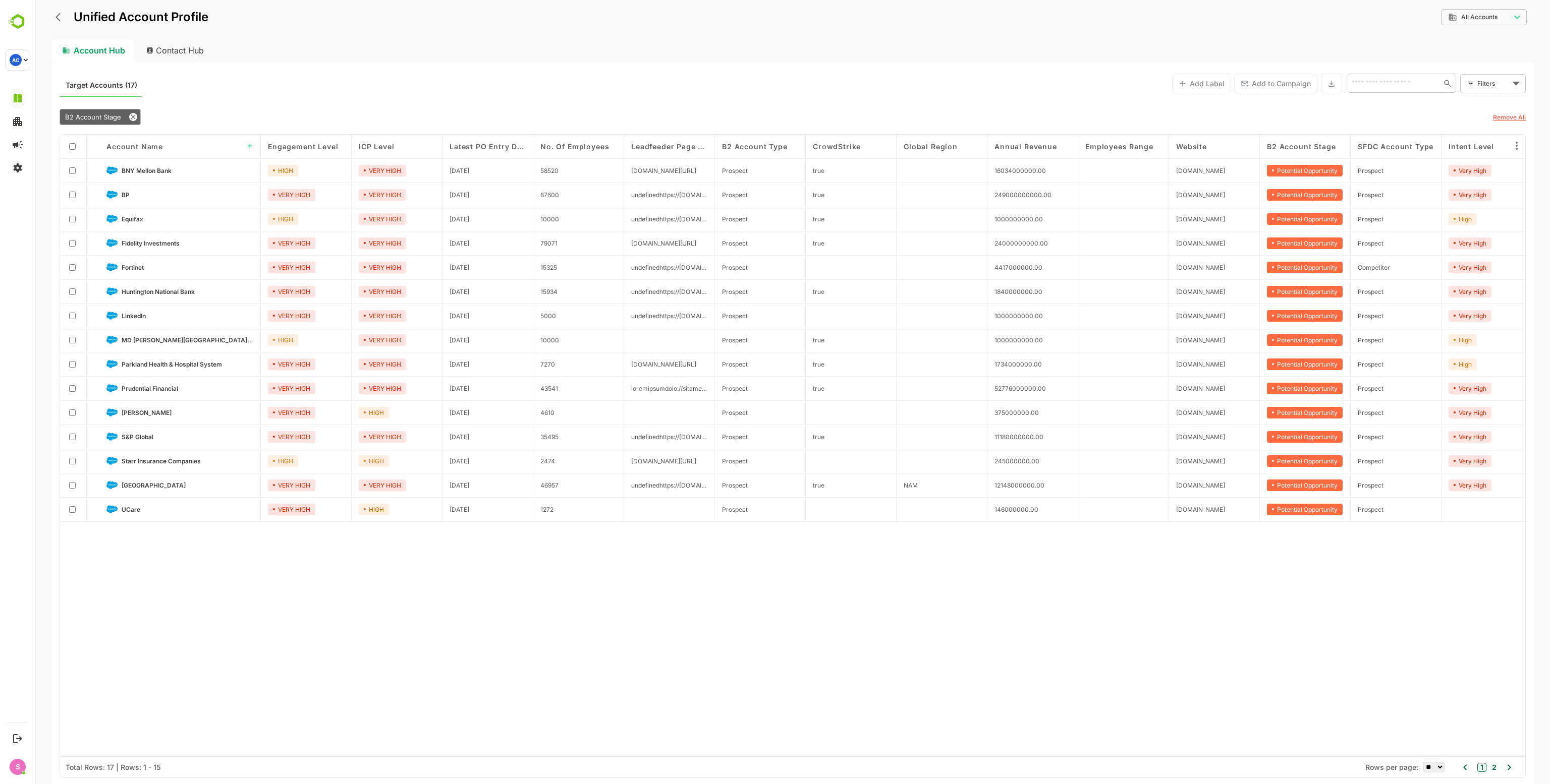
click at [153, 140] on div "Account Name ↑" at bounding box center [180, 146] width 162 height 24
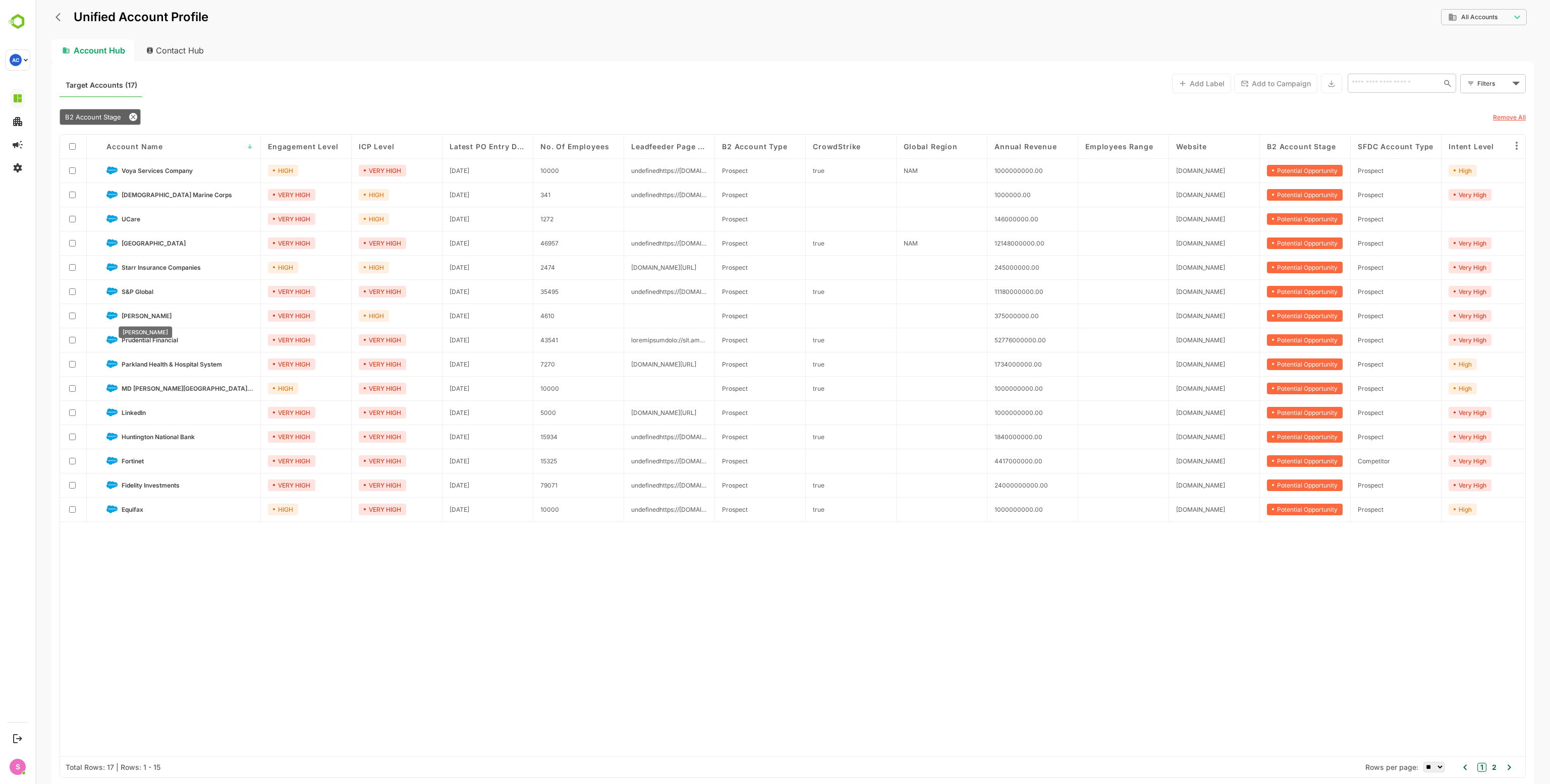
click at [130, 314] on span "[PERSON_NAME]" at bounding box center [147, 316] width 50 height 8
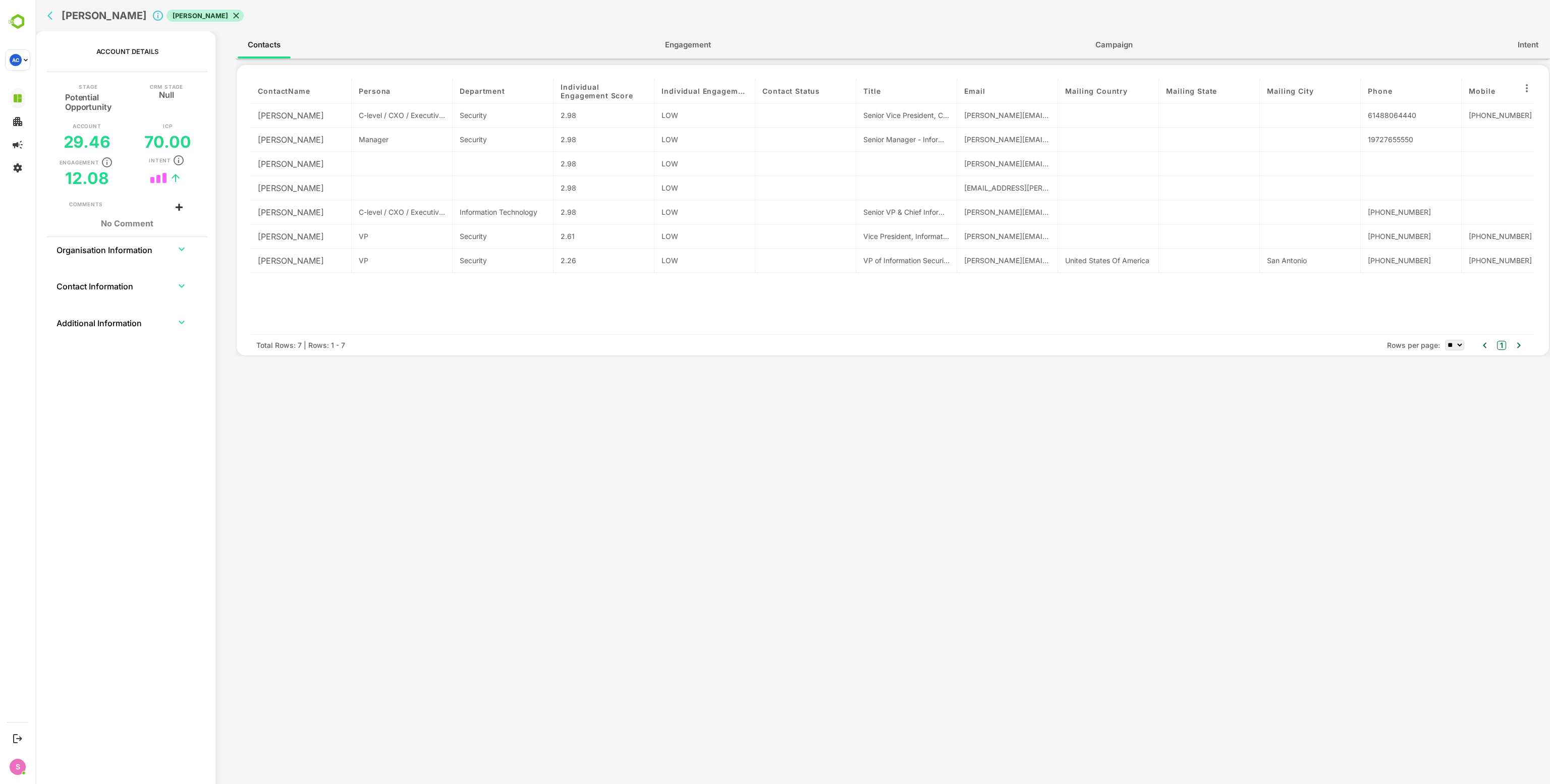
click at [676, 47] on span "Engagement" at bounding box center [688, 44] width 46 height 13
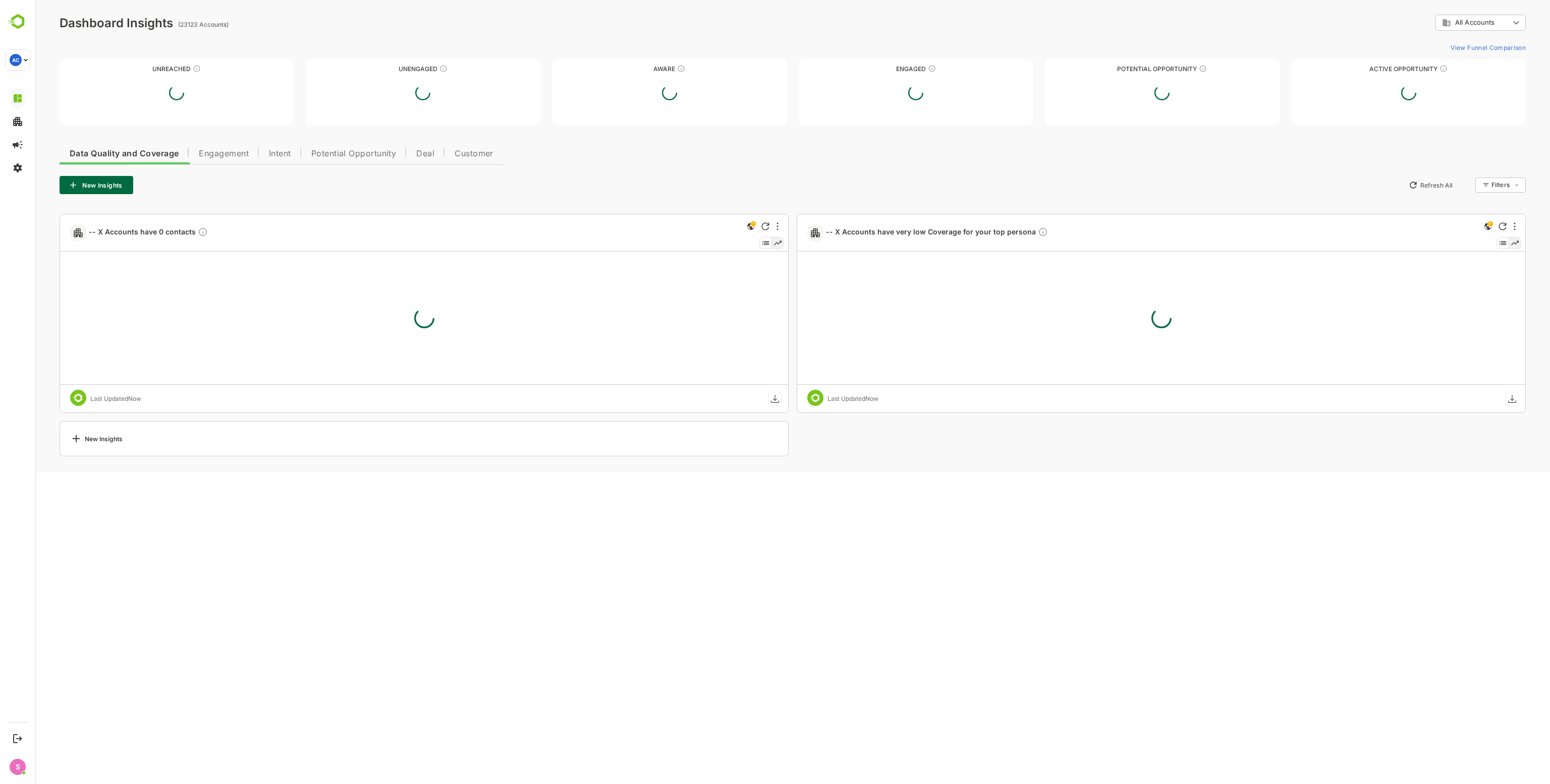
scroll to position [0, 0]
